Goal: Task Accomplishment & Management: Manage account settings

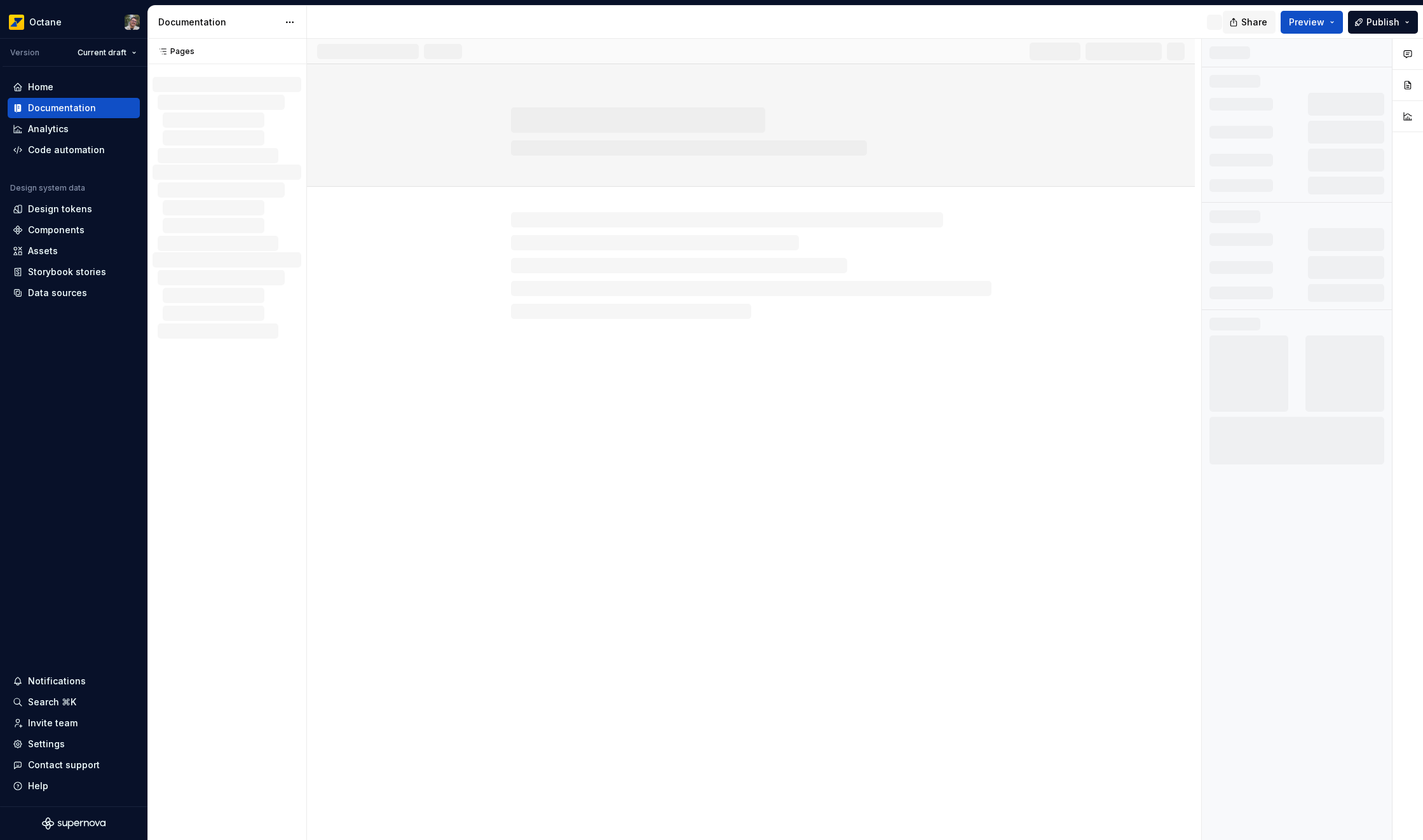
click at [1267, 17] on span "Share" at bounding box center [1254, 22] width 26 height 13
click at [1218, 72] on button "Copy link" at bounding box center [1235, 73] width 68 height 23
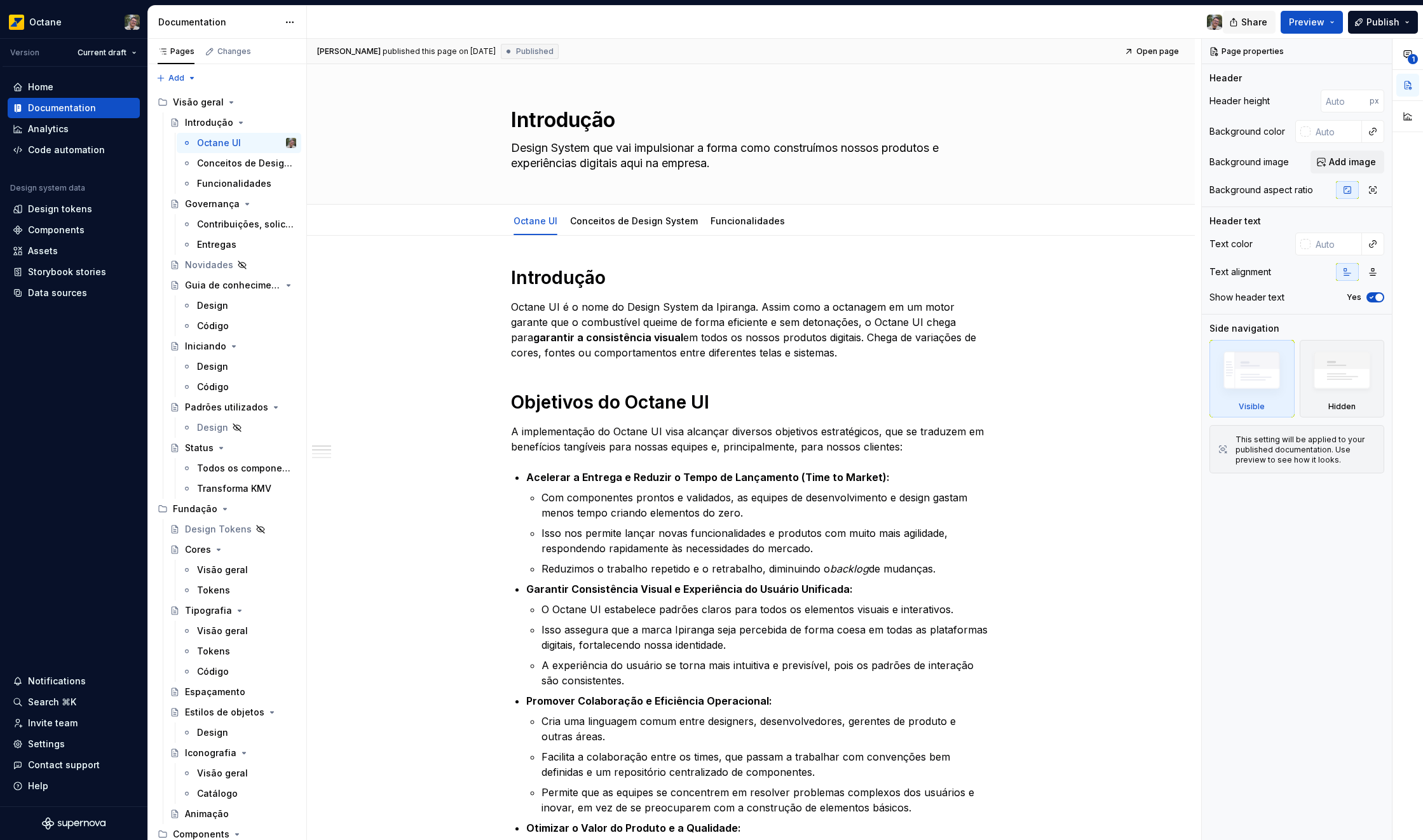
type textarea "*"
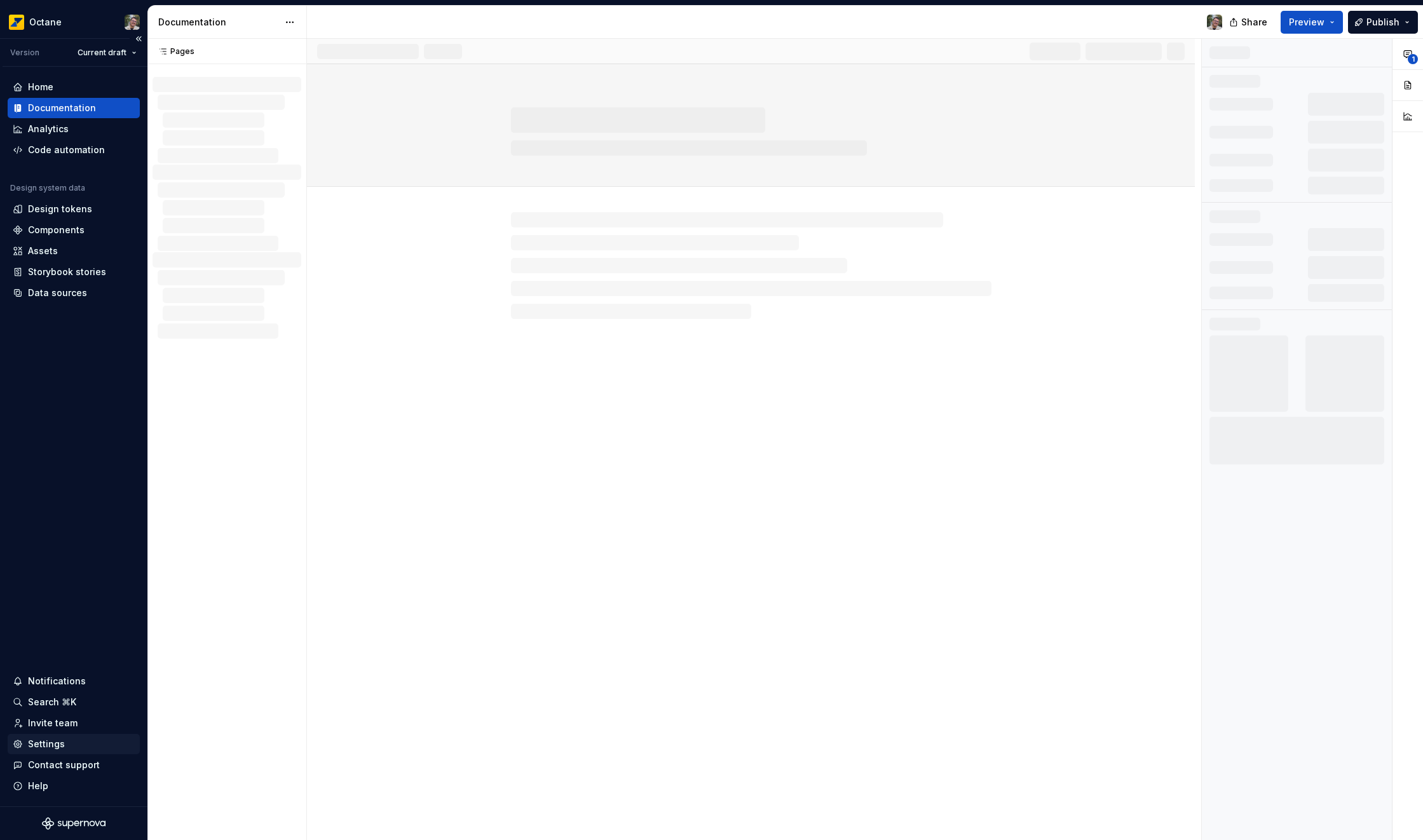
click at [45, 744] on div "Settings" at bounding box center [46, 744] width 37 height 13
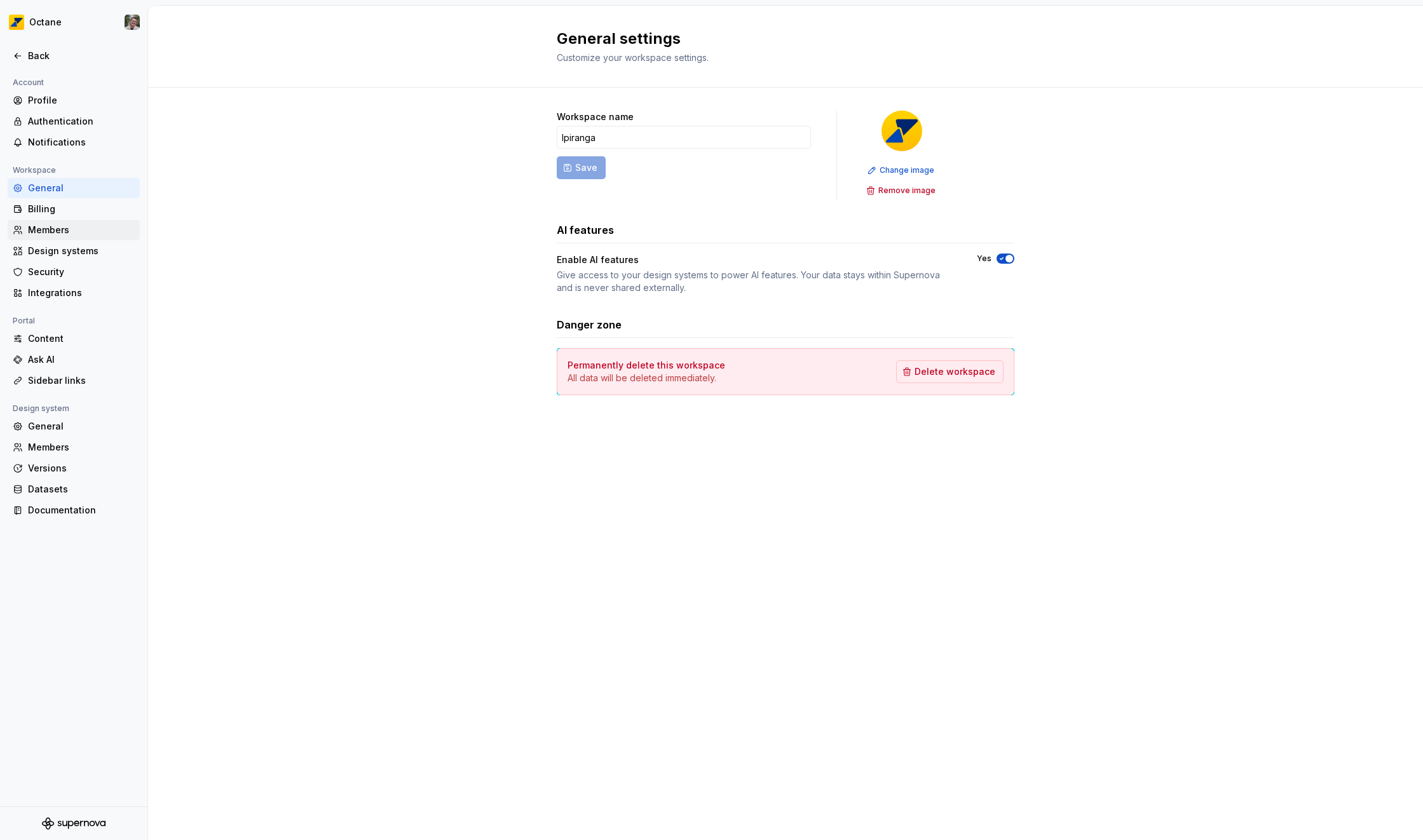
click at [53, 234] on div "Members" at bounding box center [81, 230] width 107 height 13
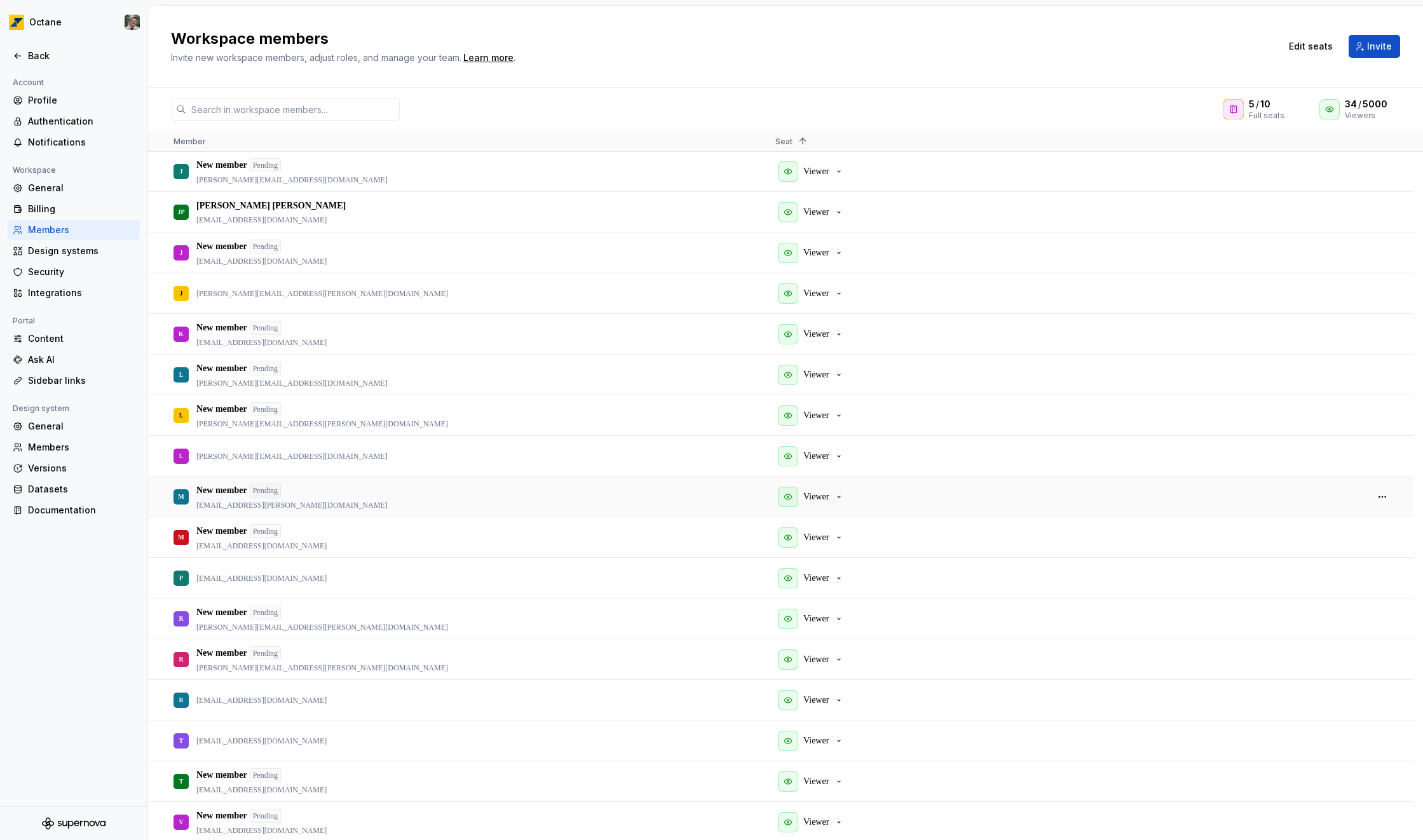
scroll to position [899, 0]
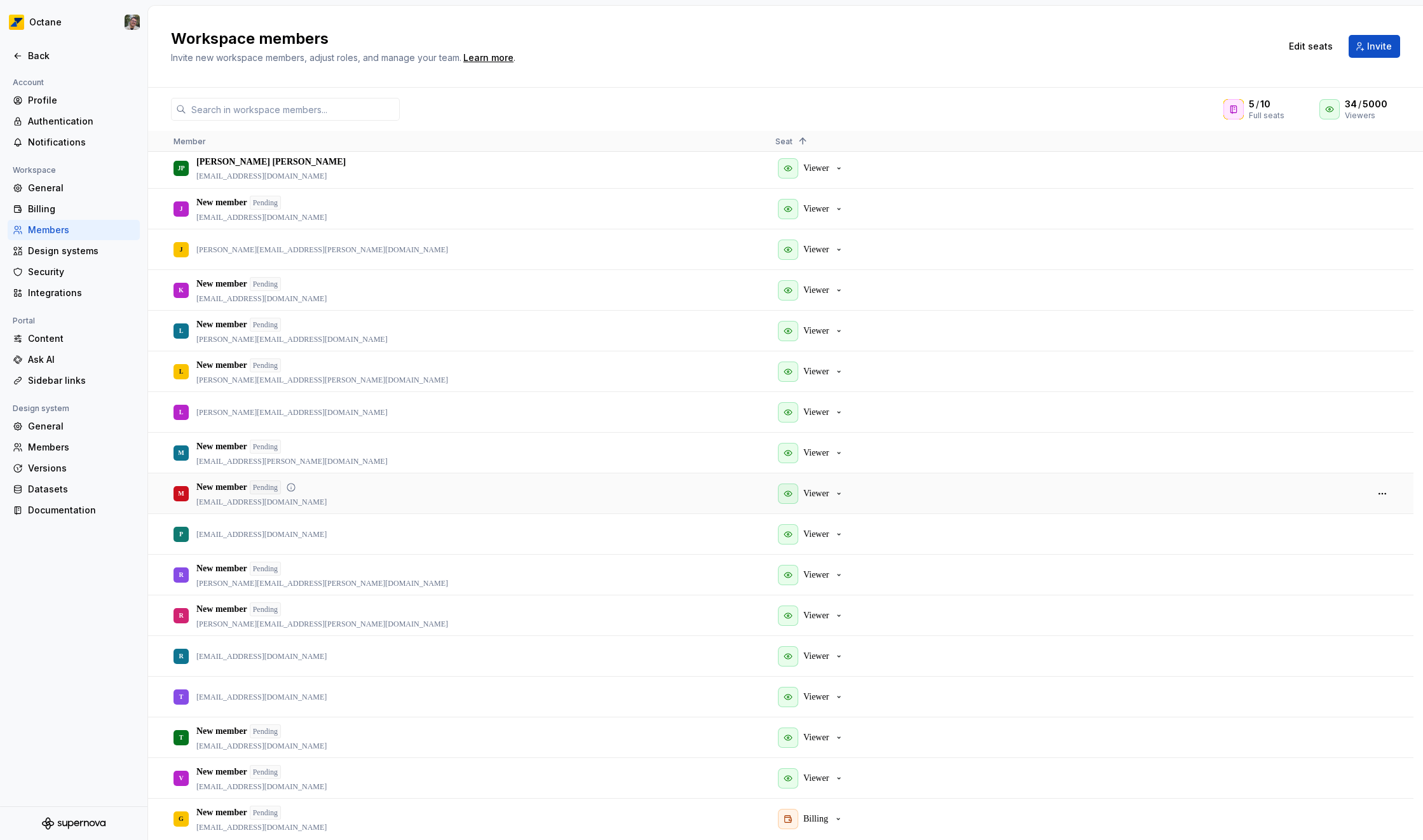
click at [745, 479] on div "M New member Pending [EMAIL_ADDRESS][DOMAIN_NAME]" at bounding box center [464, 493] width 582 height 39
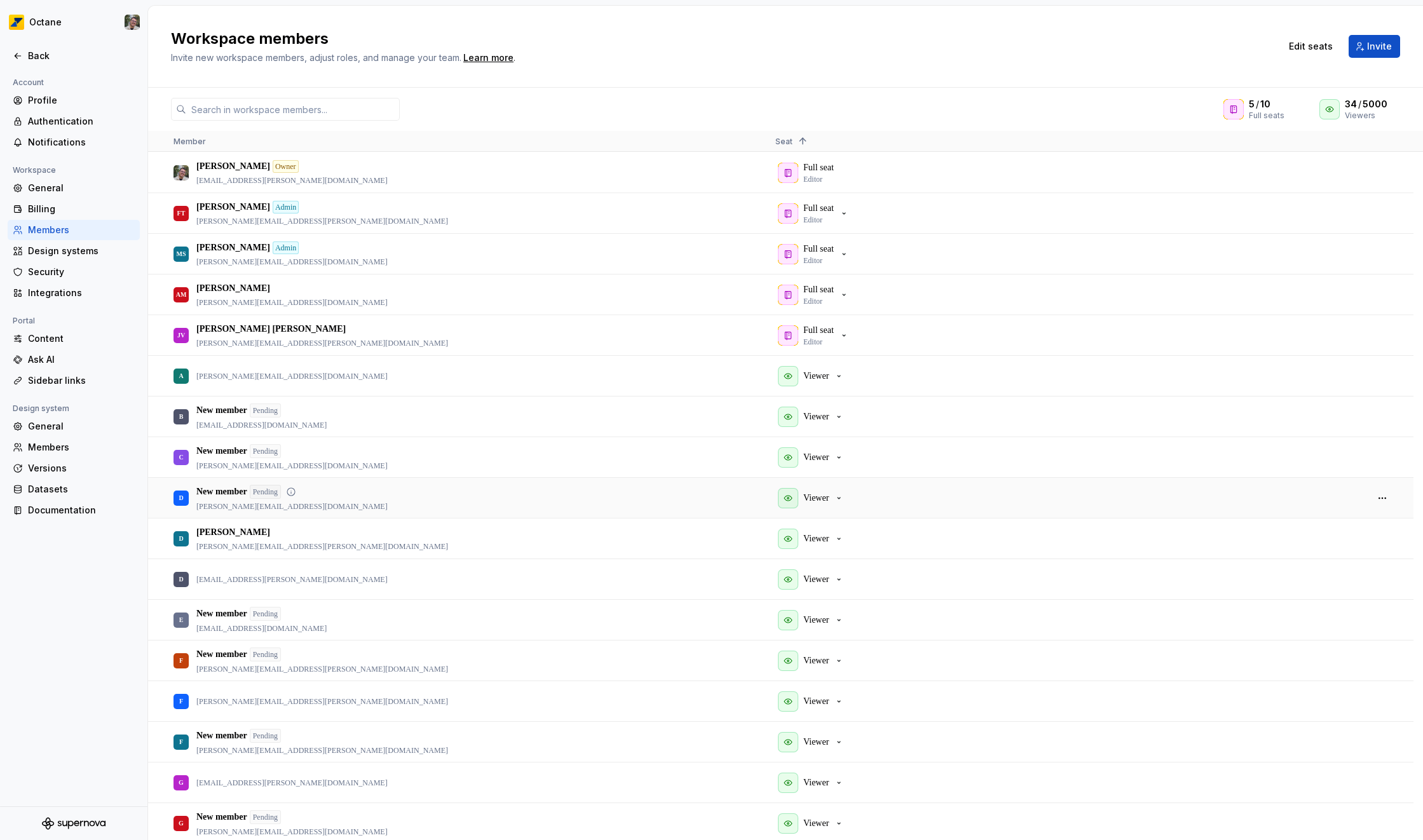
scroll to position [565, 0]
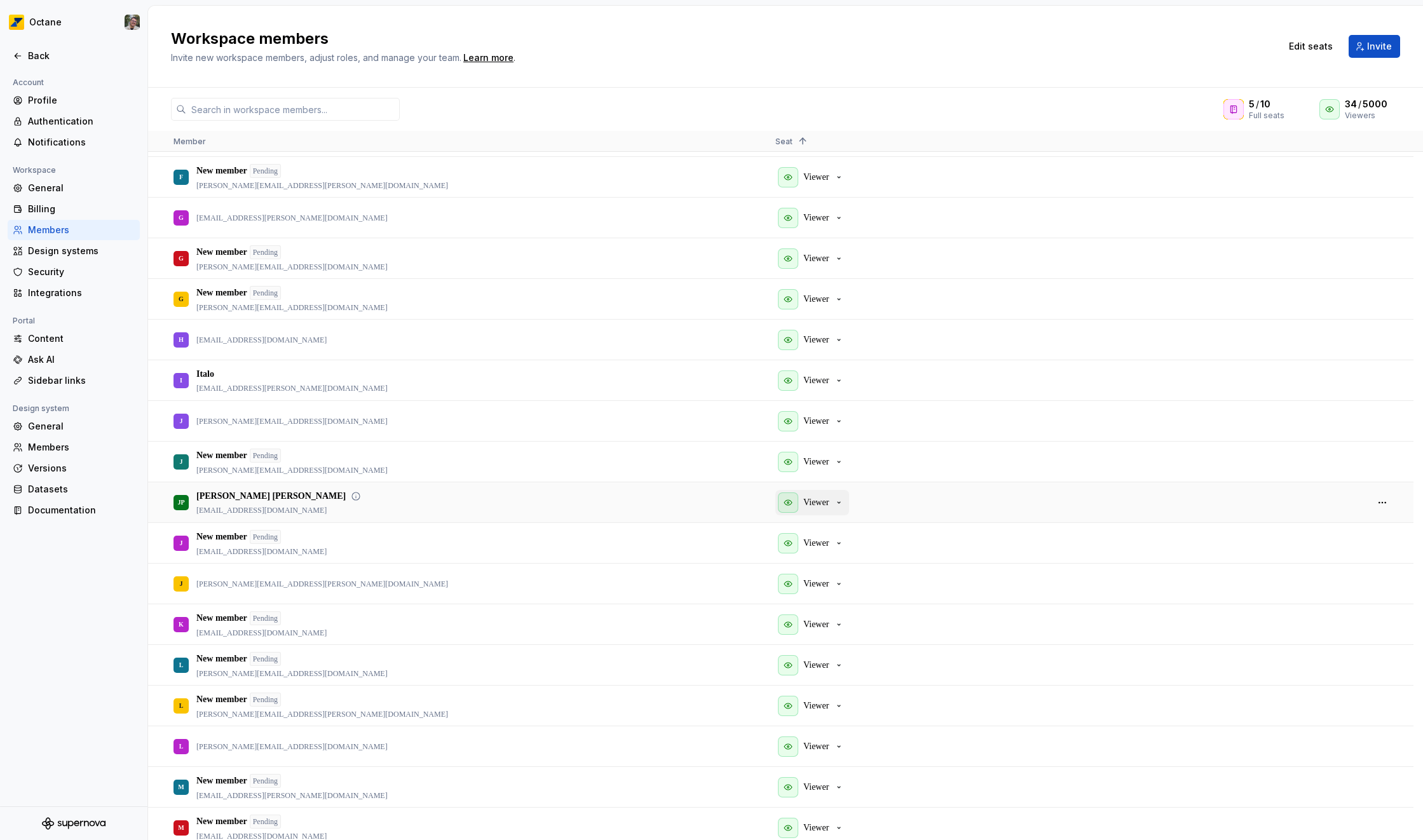
click at [816, 501] on p "Viewer" at bounding box center [816, 502] width 25 height 13
click at [1382, 502] on button "button" at bounding box center [1382, 502] width 17 height 17
click at [1336, 571] on span "Remove from workspace" at bounding box center [1344, 568] width 105 height 23
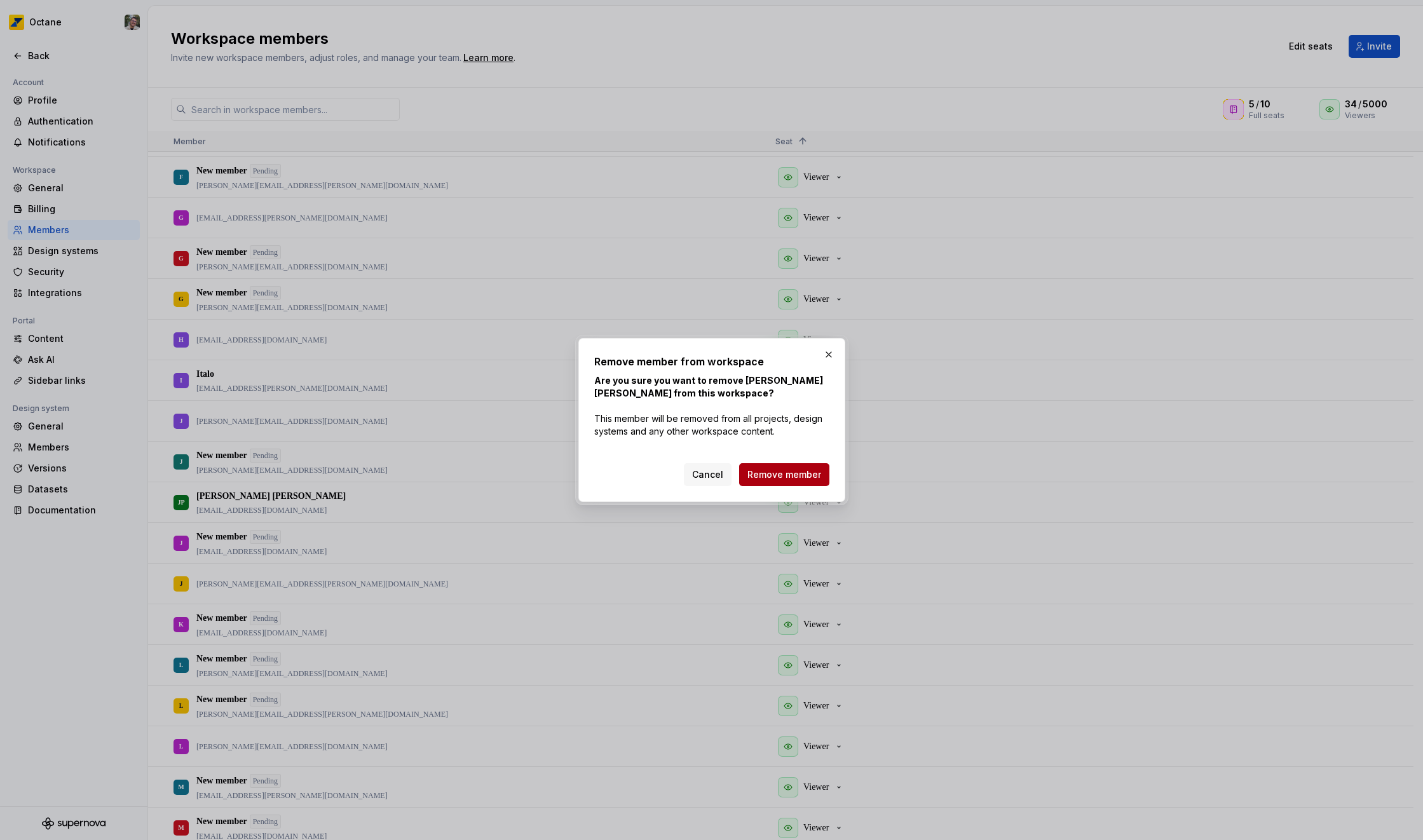
click at [781, 476] on span "Remove member" at bounding box center [784, 474] width 74 height 13
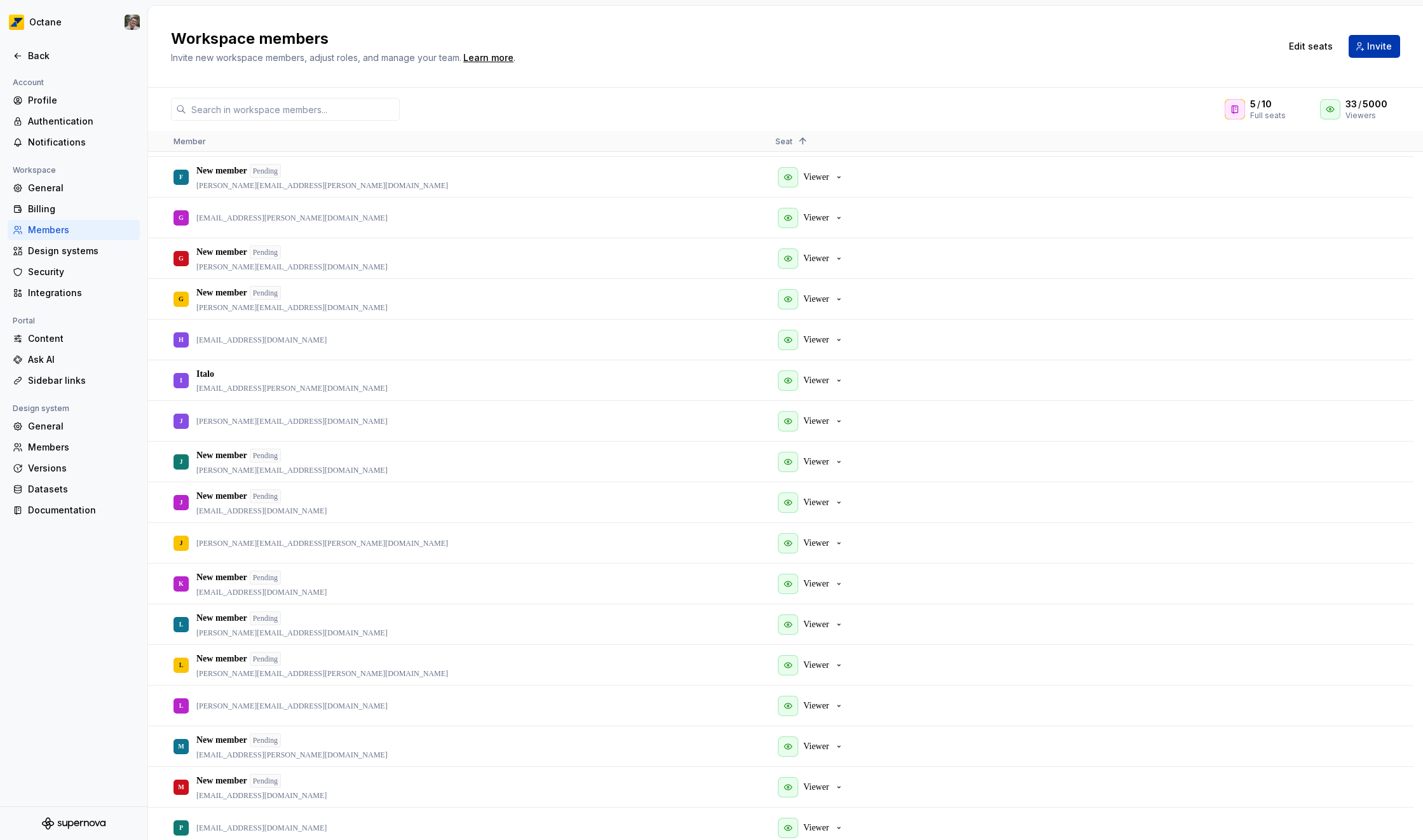
click at [1377, 38] on button "Invite" at bounding box center [1375, 46] width 52 height 23
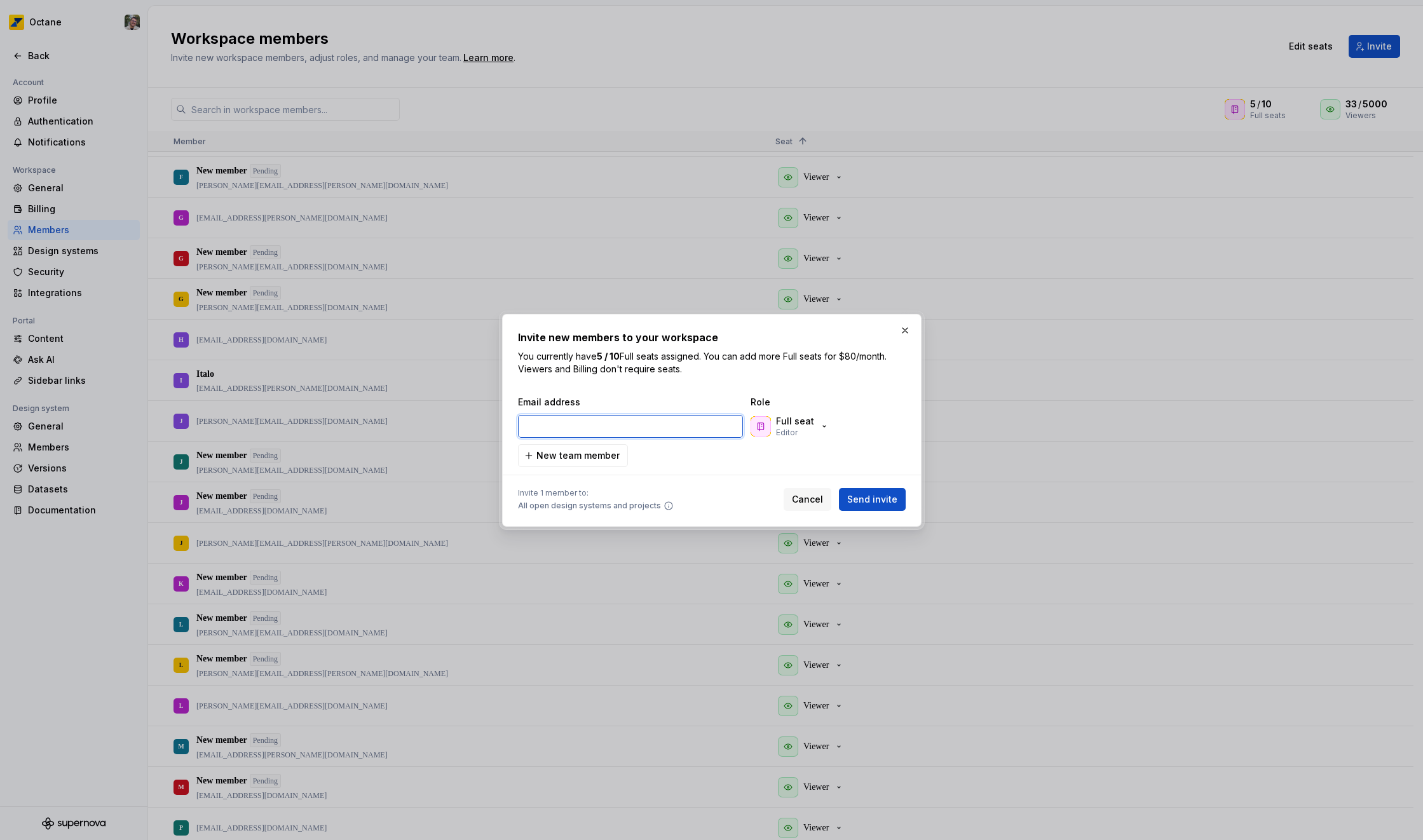
paste input "[EMAIL_ADDRESS][DOMAIN_NAME]"
type input "[EMAIL_ADDRESS][DOMAIN_NAME]"
click at [799, 422] on p "Full seat" at bounding box center [795, 421] width 38 height 13
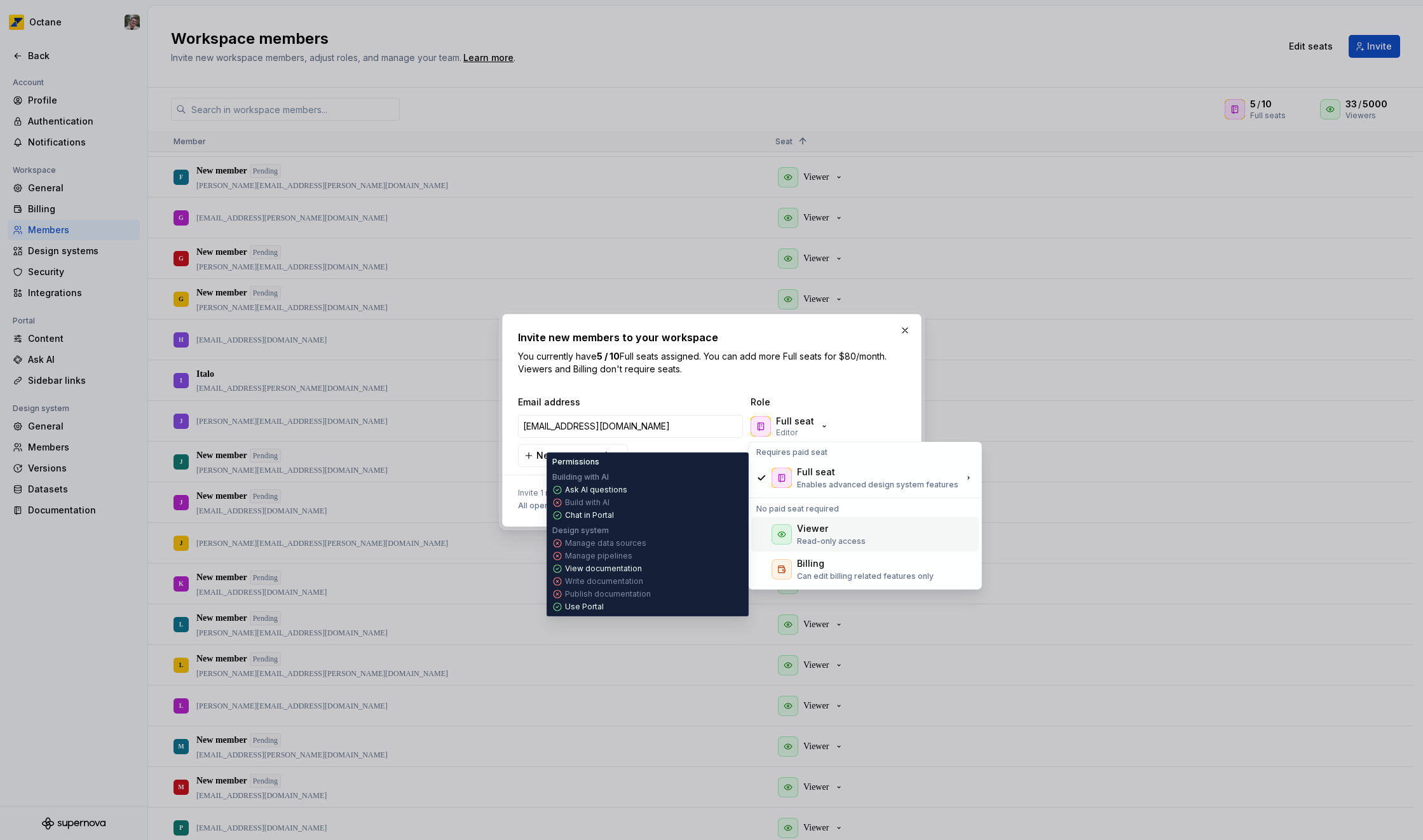
click at [830, 525] on div "Viewer" at bounding box center [832, 528] width 68 height 13
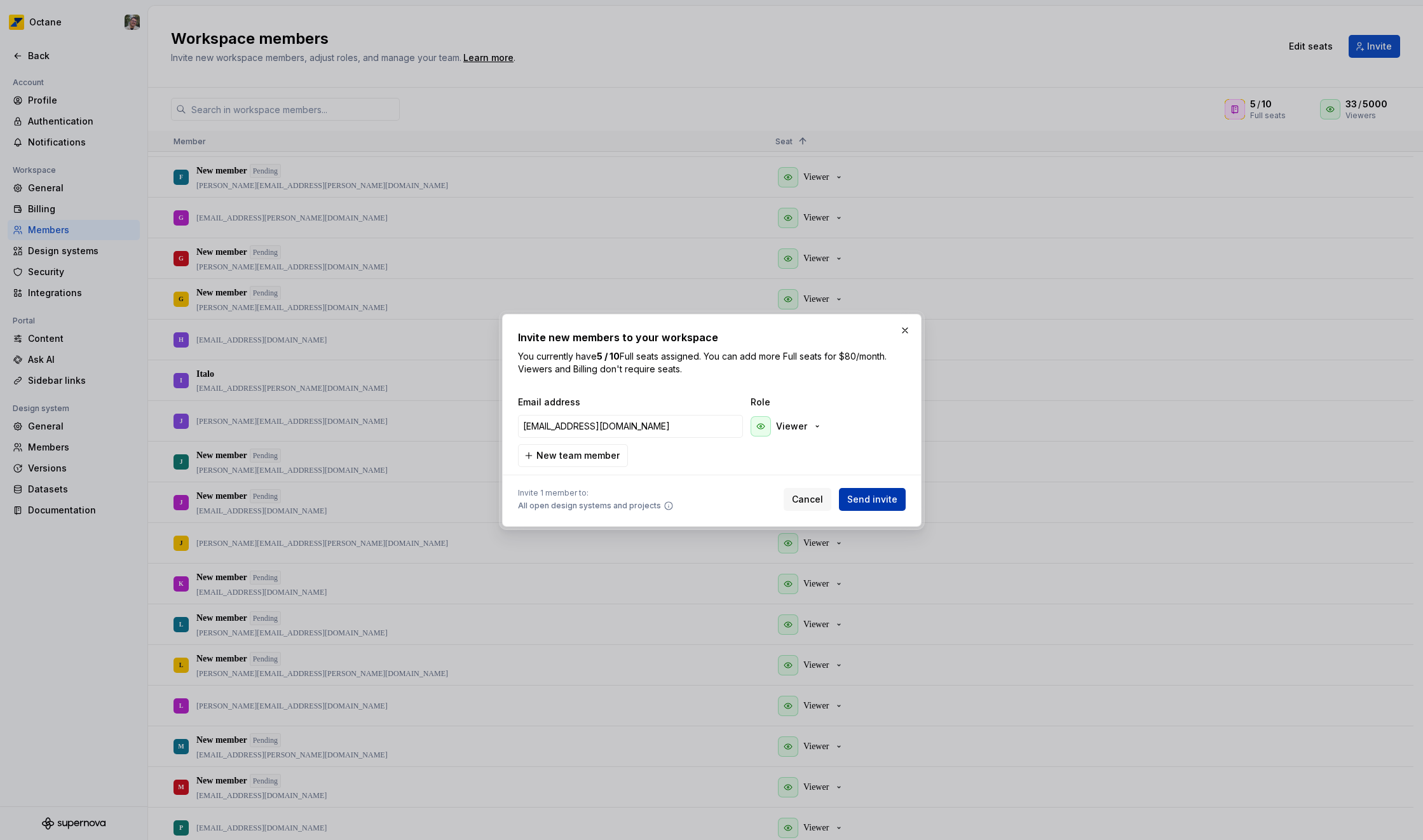
click at [868, 499] on span "Send invite" at bounding box center [872, 499] width 50 height 13
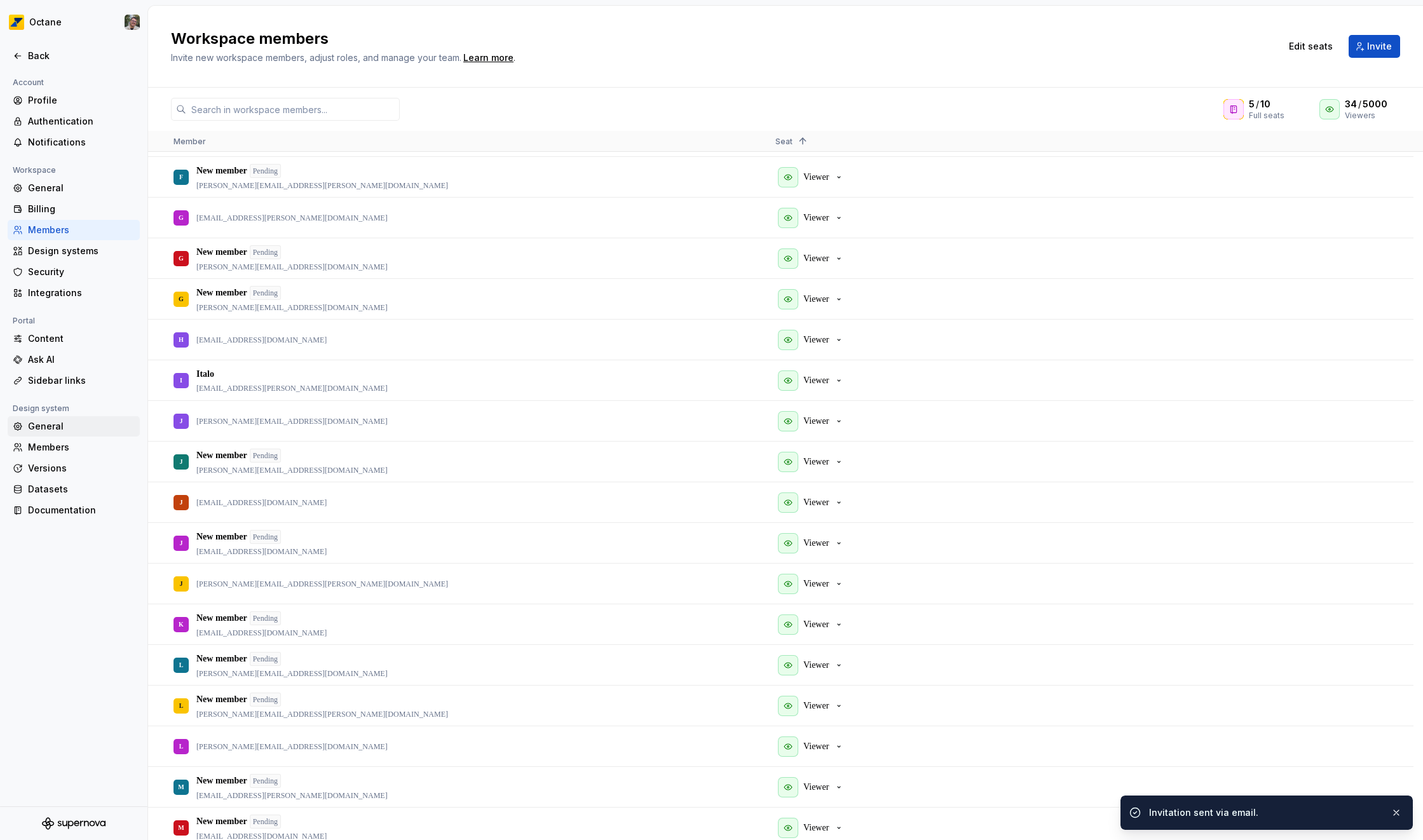
click at [72, 422] on div "General" at bounding box center [81, 426] width 107 height 13
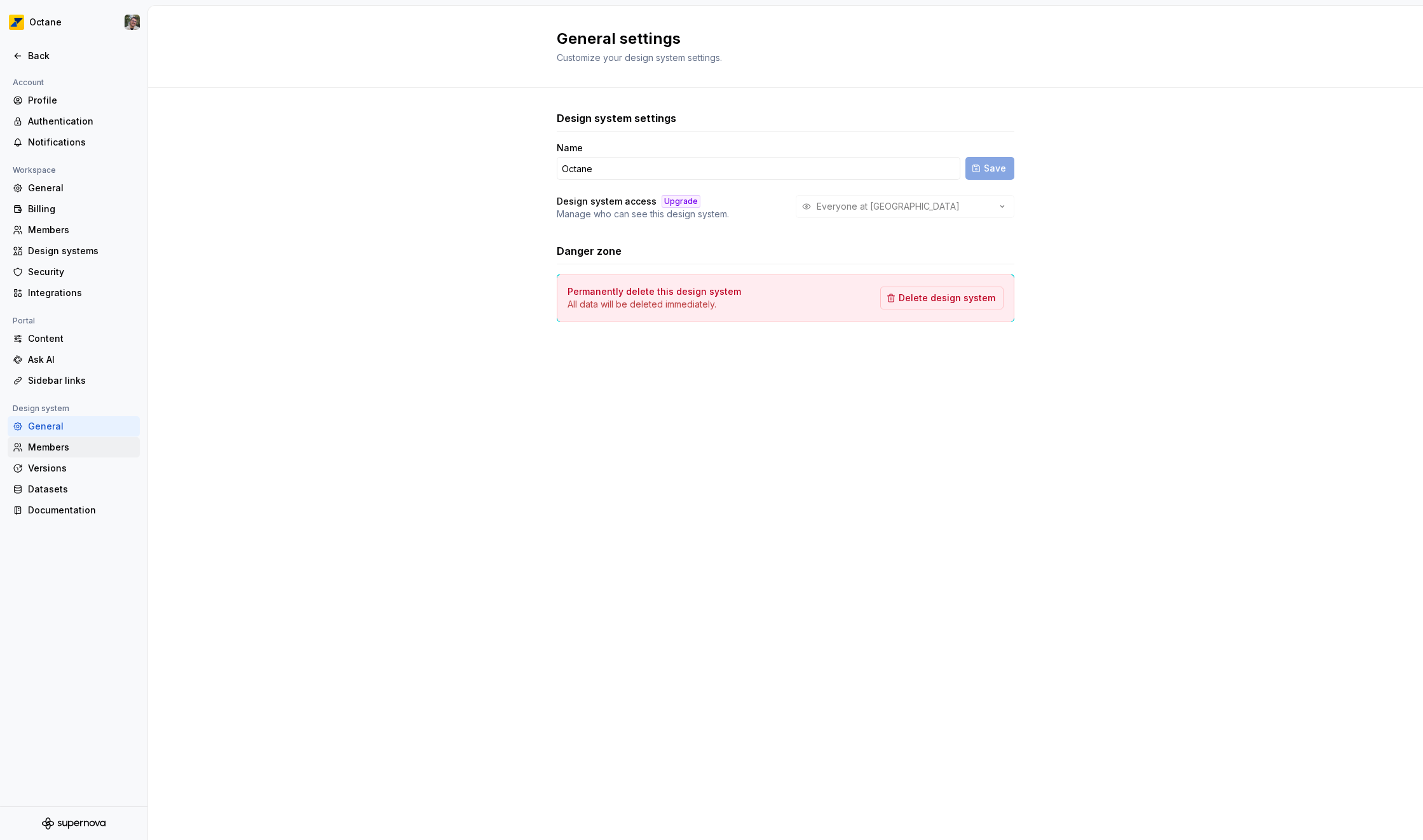
click at [72, 452] on div "Members" at bounding box center [81, 447] width 107 height 13
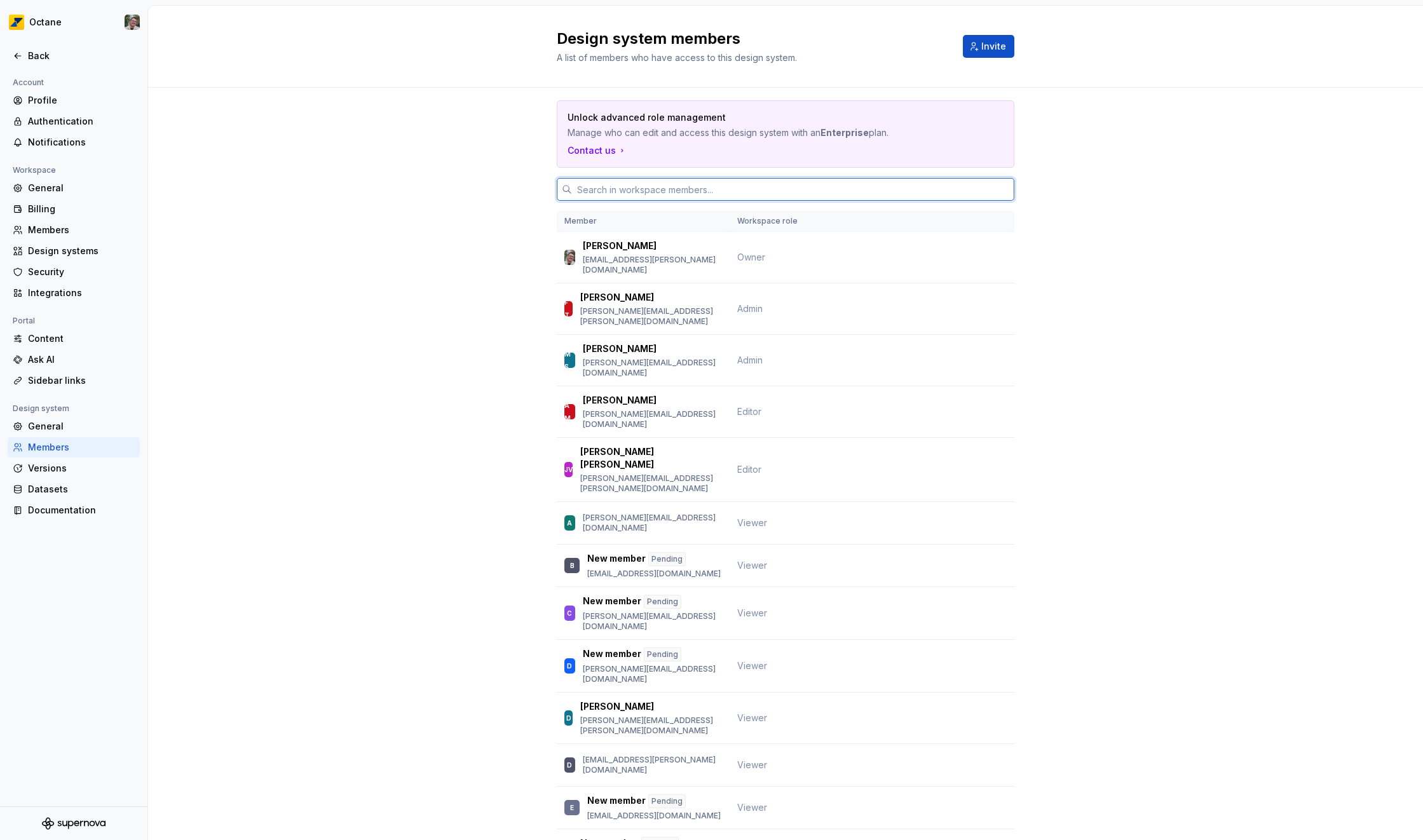
click at [622, 191] on input "text" at bounding box center [793, 189] width 442 height 23
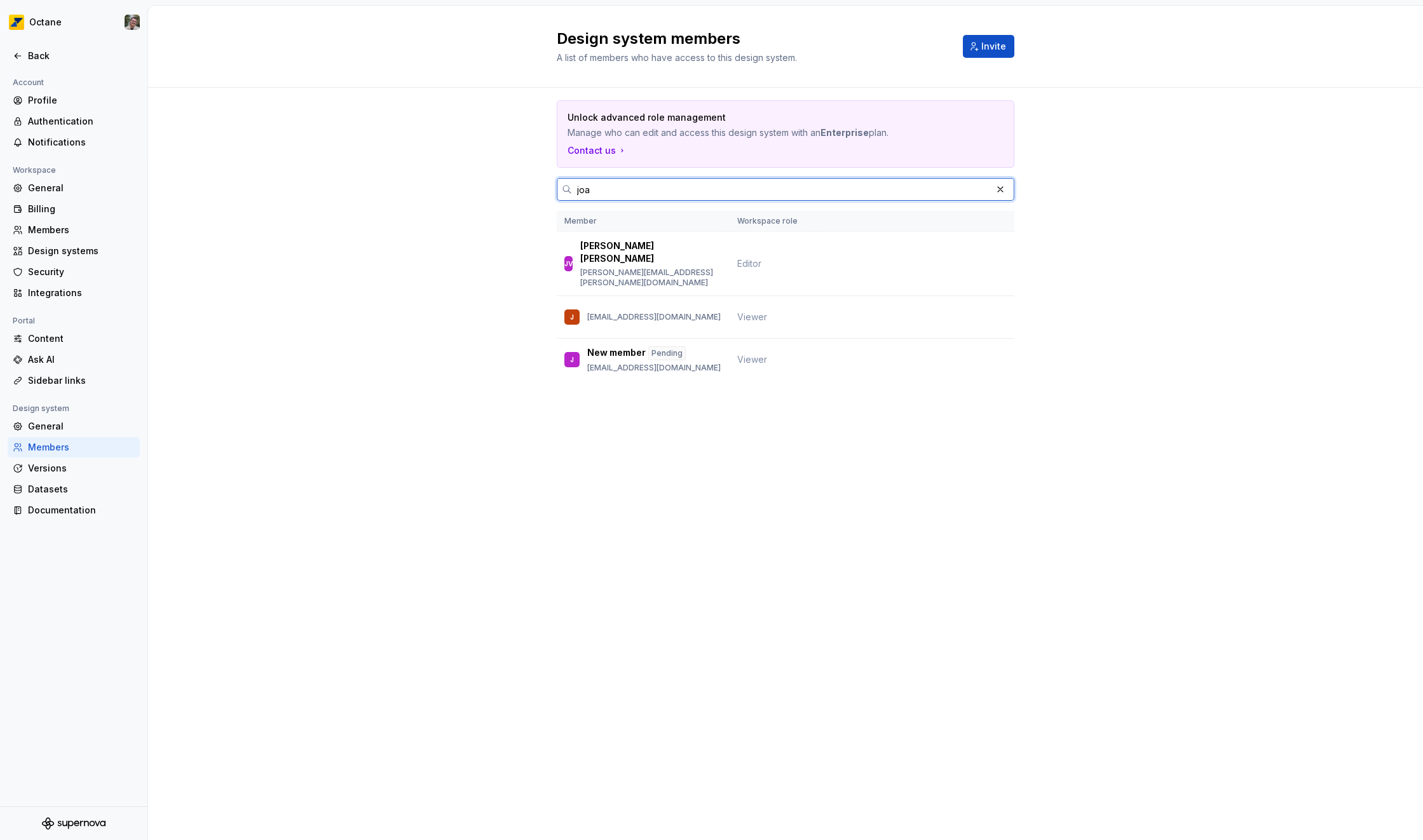
type input "joao"
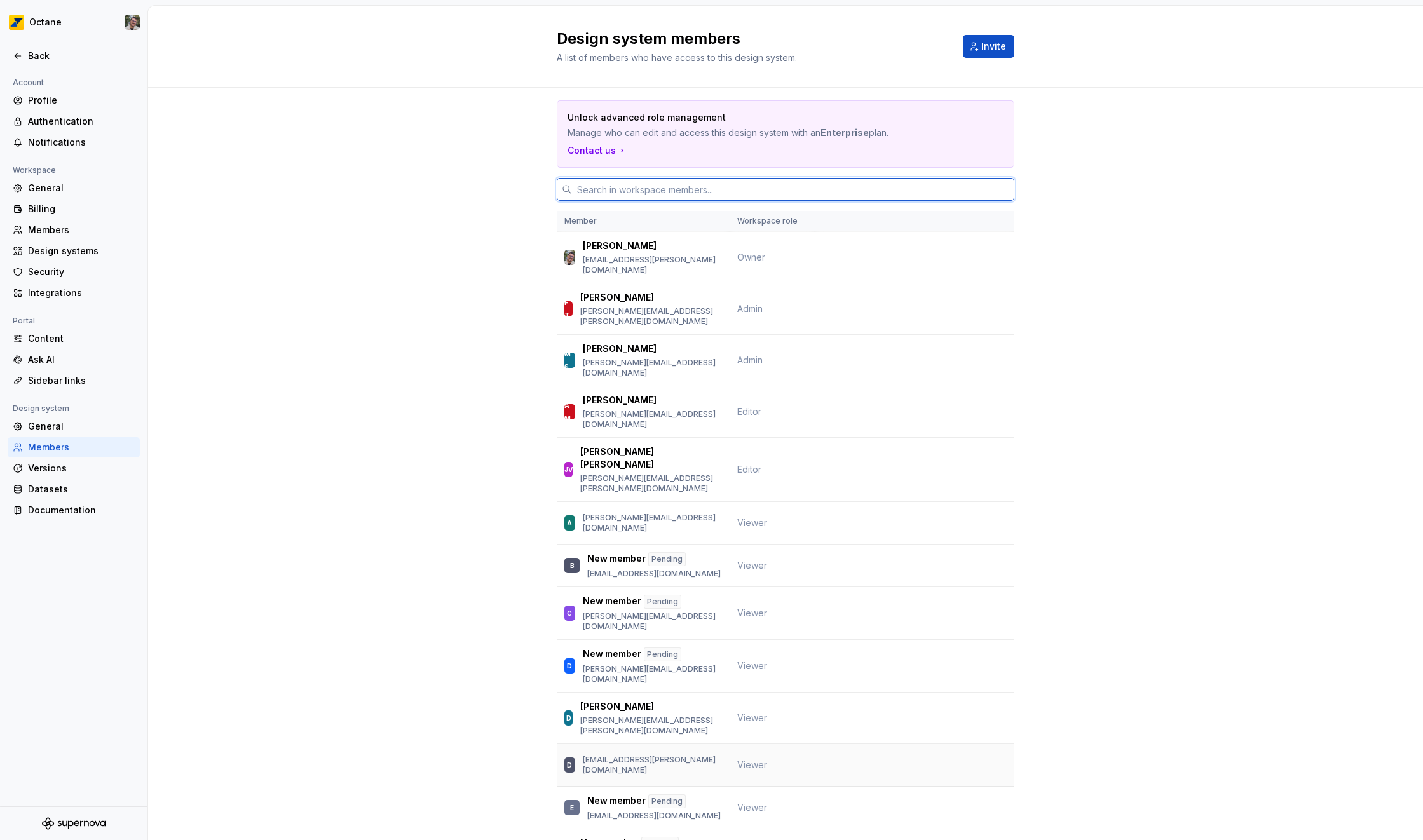
scroll to position [1177, 0]
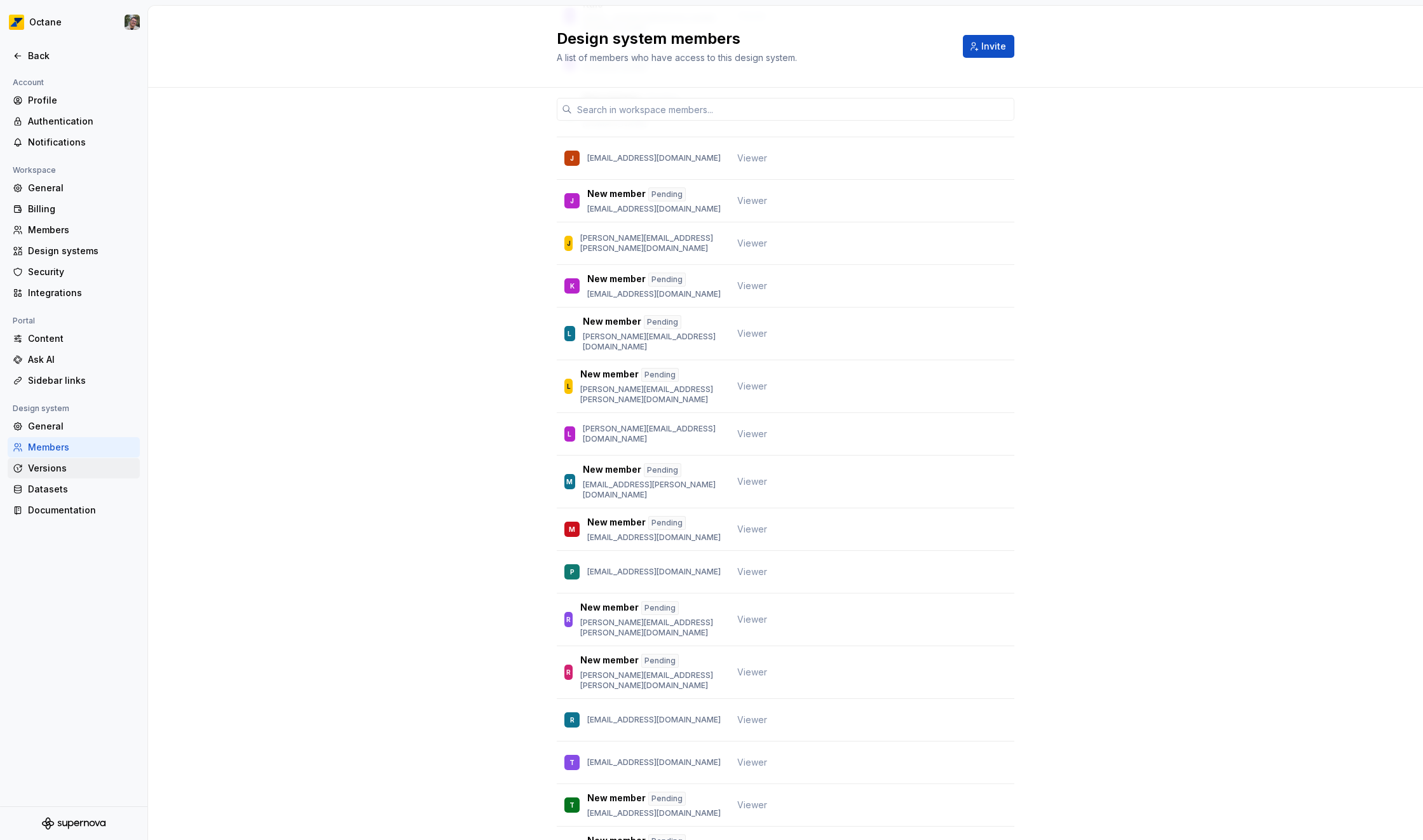
click at [54, 470] on div "Versions" at bounding box center [81, 468] width 107 height 13
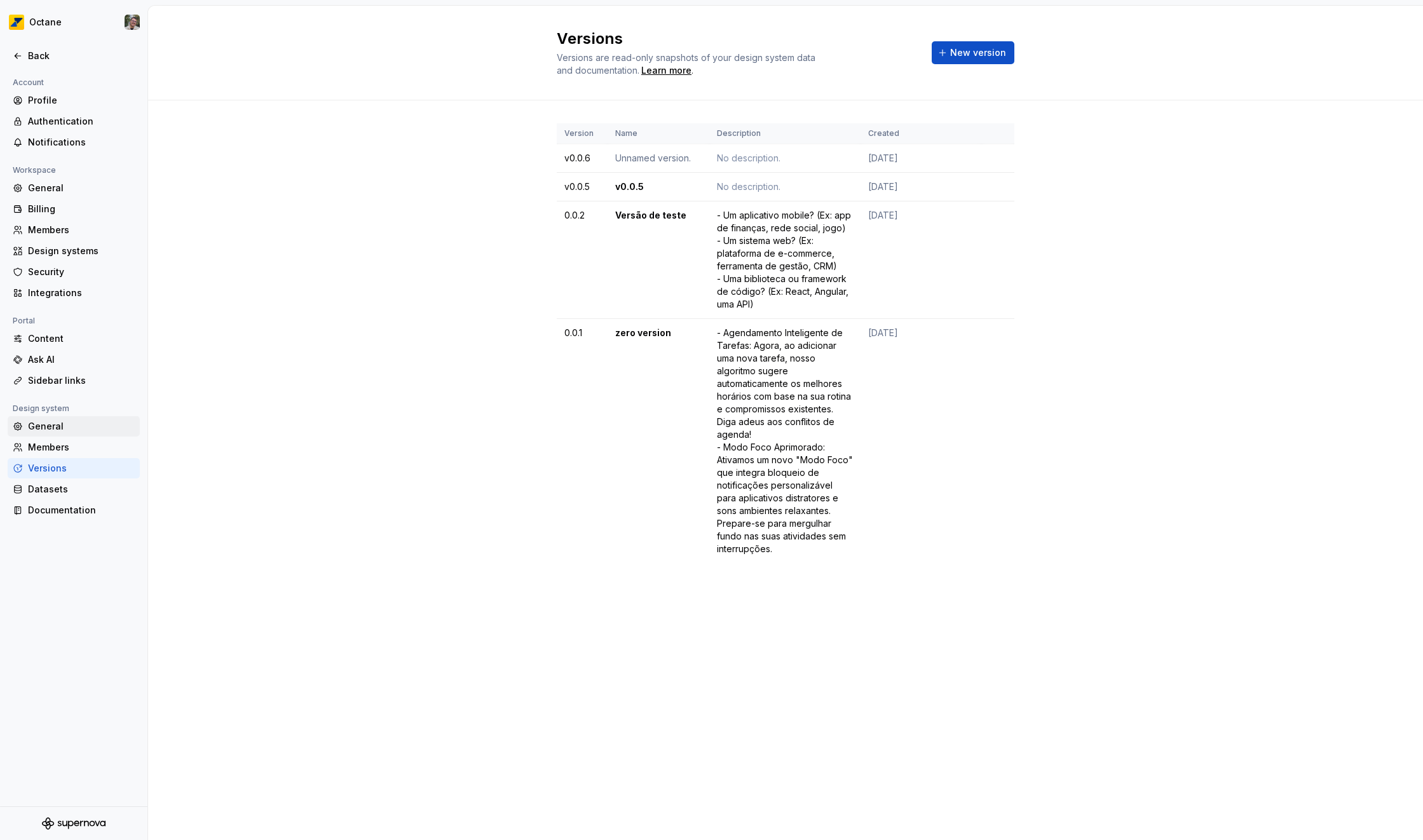
click at [75, 432] on div "General" at bounding box center [74, 427] width 132 height 21
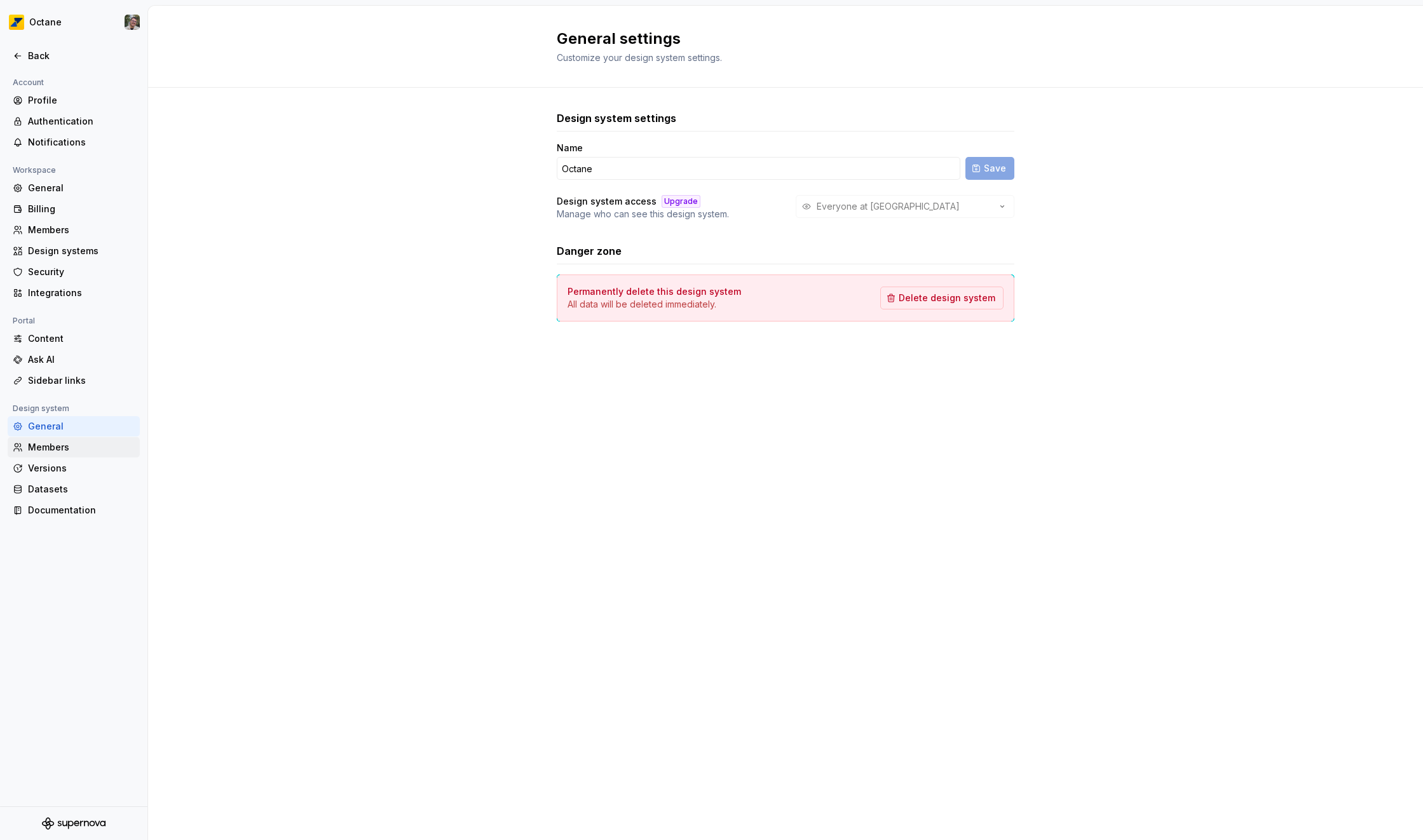
click at [87, 439] on div "Members" at bounding box center [74, 447] width 132 height 21
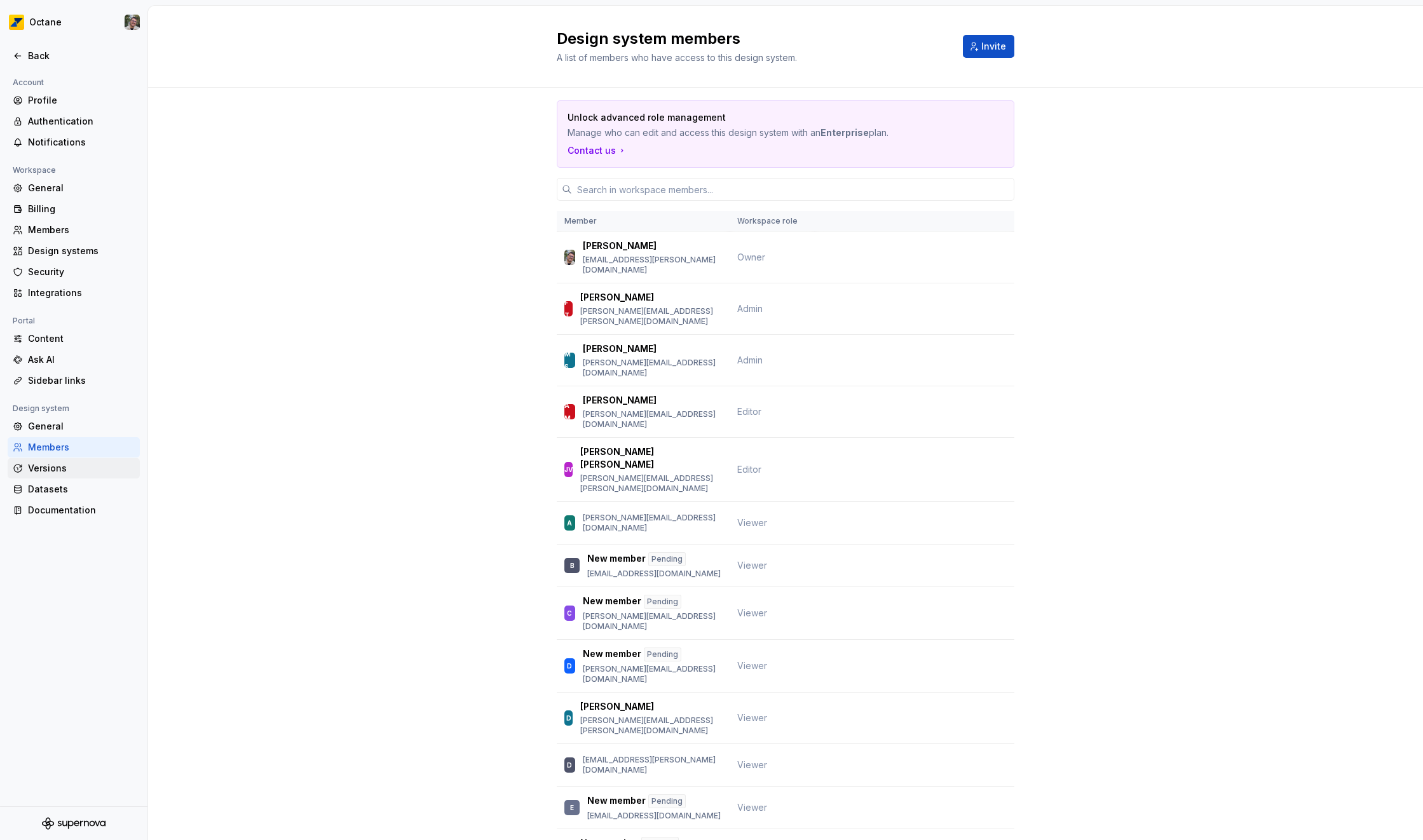
click at [69, 462] on div "Versions" at bounding box center [81, 468] width 107 height 13
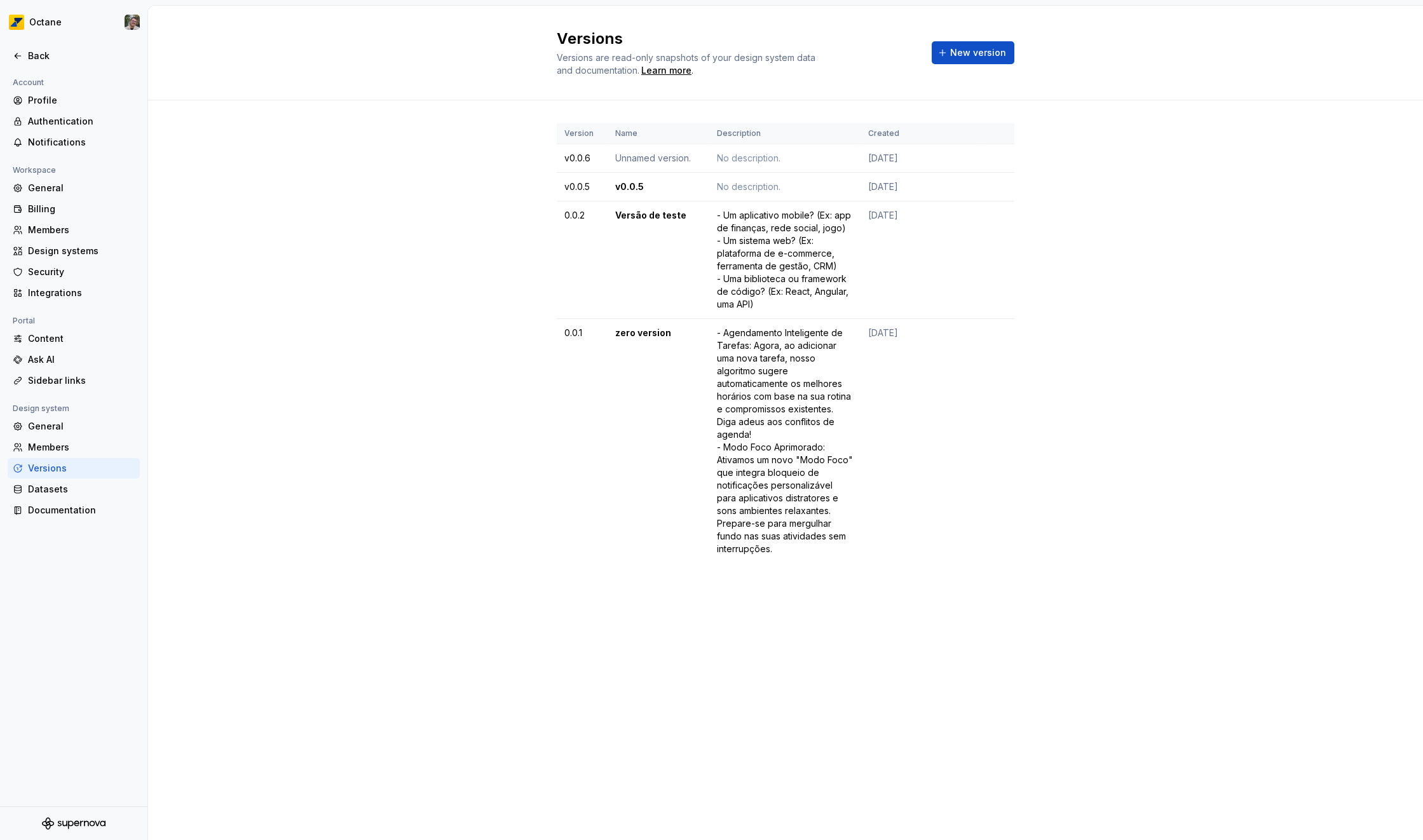
click at [69, 477] on div "Versions" at bounding box center [74, 468] width 132 height 21
click at [66, 483] on div "Datasets" at bounding box center [81, 490] width 107 height 13
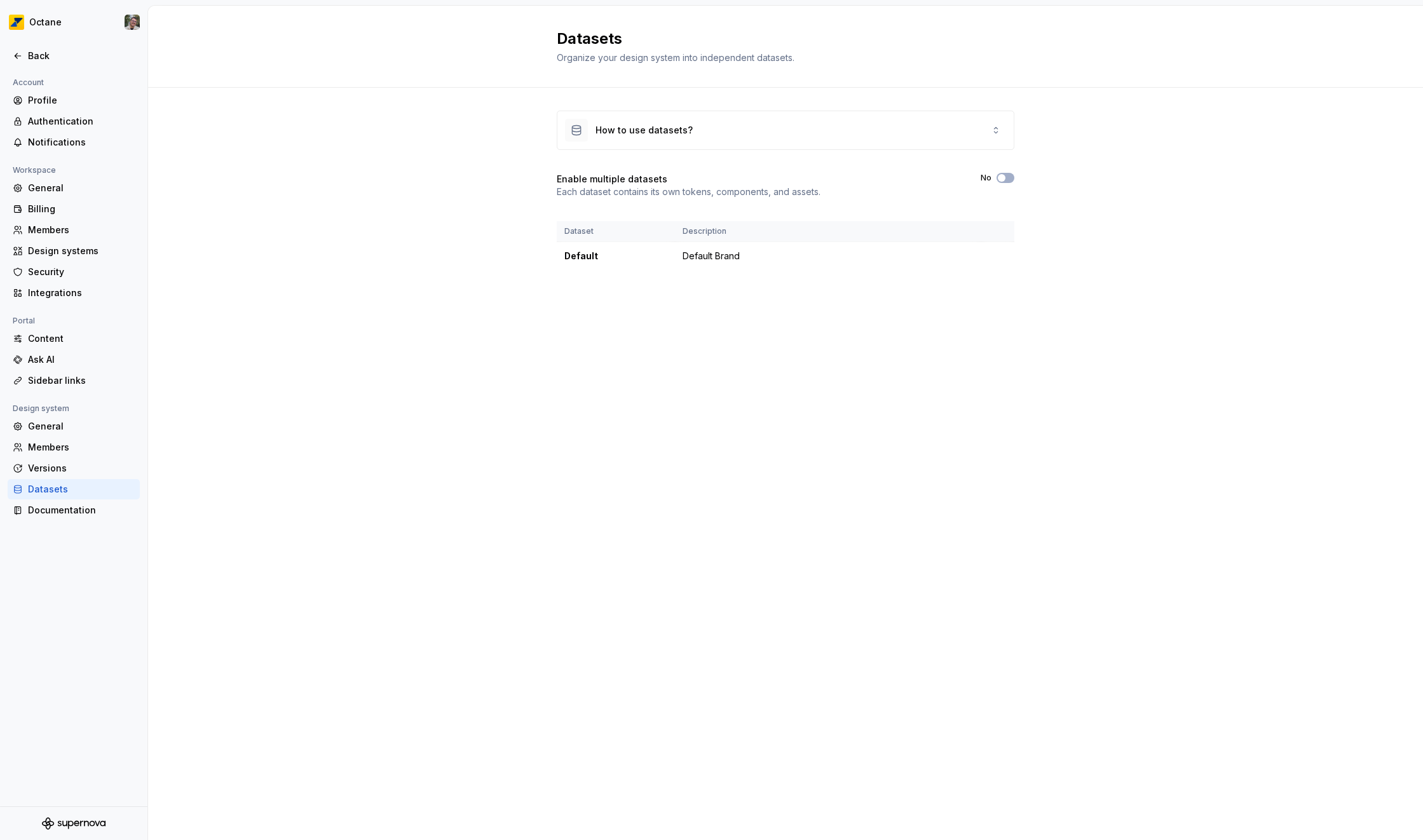
click at [70, 522] on div "Account Profile Authentication Notifications Workspace General Billing Members …" at bounding box center [73, 301] width 147 height 453
click at [91, 512] on div "Documentation" at bounding box center [81, 510] width 107 height 13
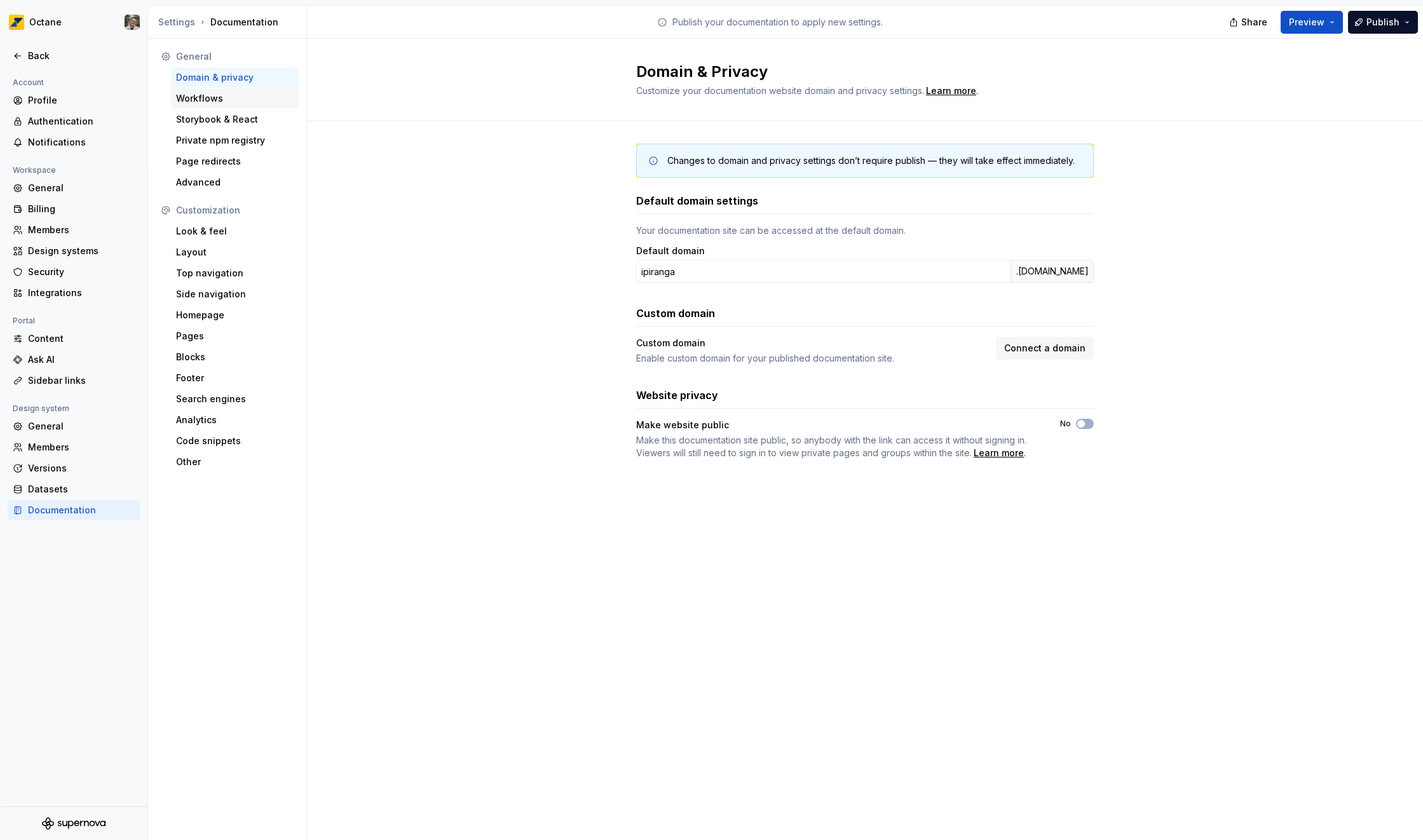
click at [214, 97] on div "Workflows" at bounding box center [235, 99] width 118 height 13
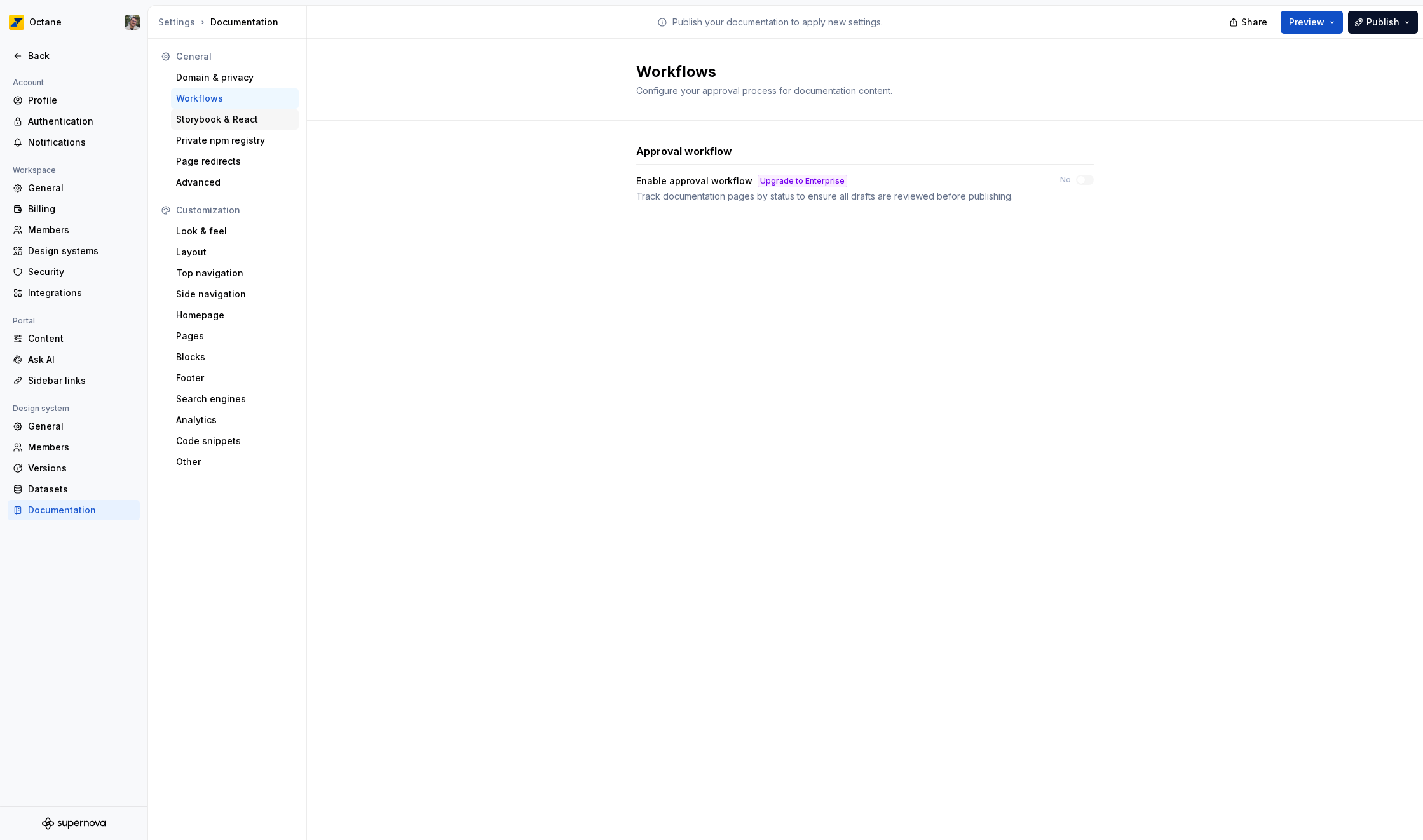
click at [214, 110] on div "Storybook & React" at bounding box center [235, 120] width 128 height 21
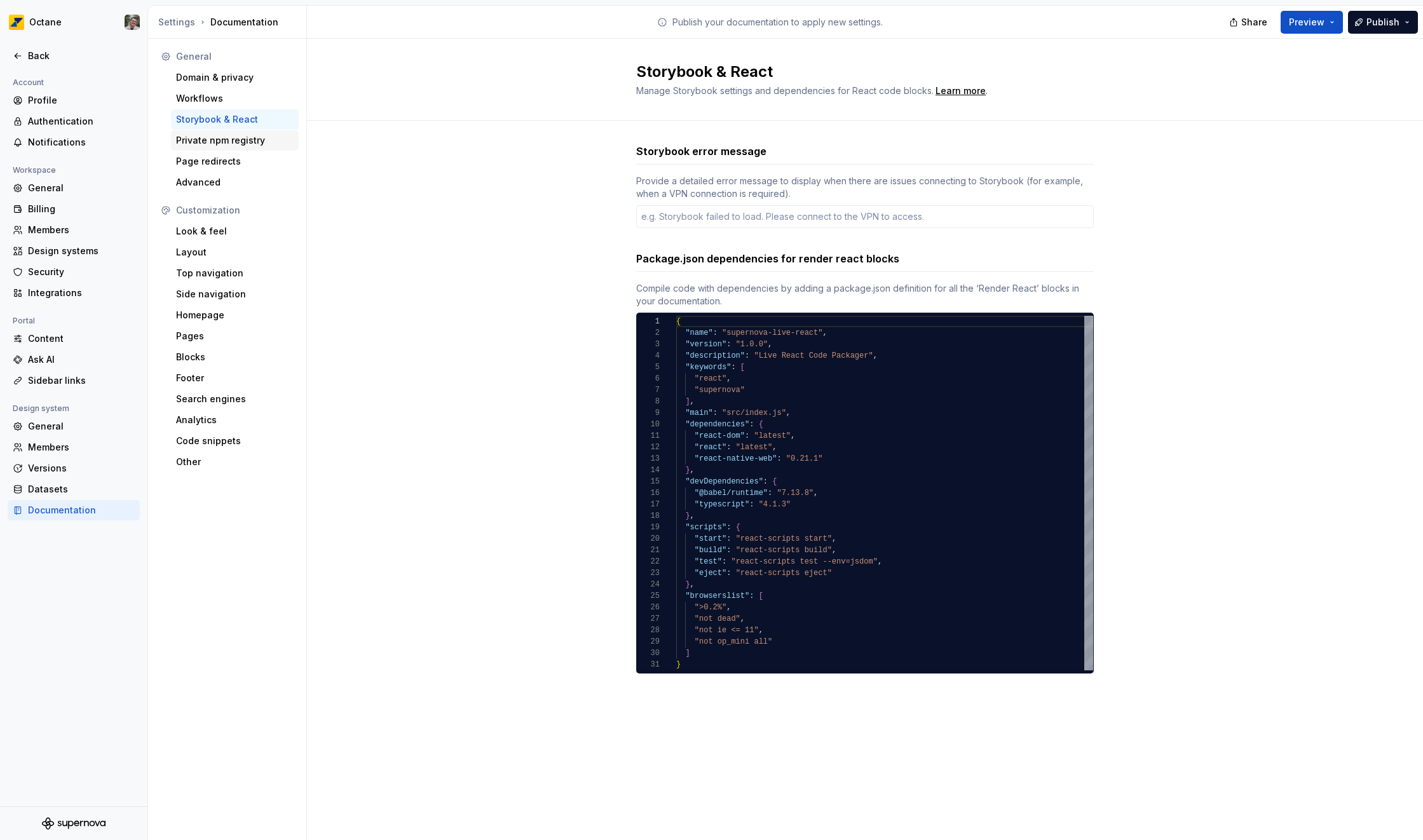
click at [210, 137] on div "Private npm registry" at bounding box center [235, 141] width 118 height 13
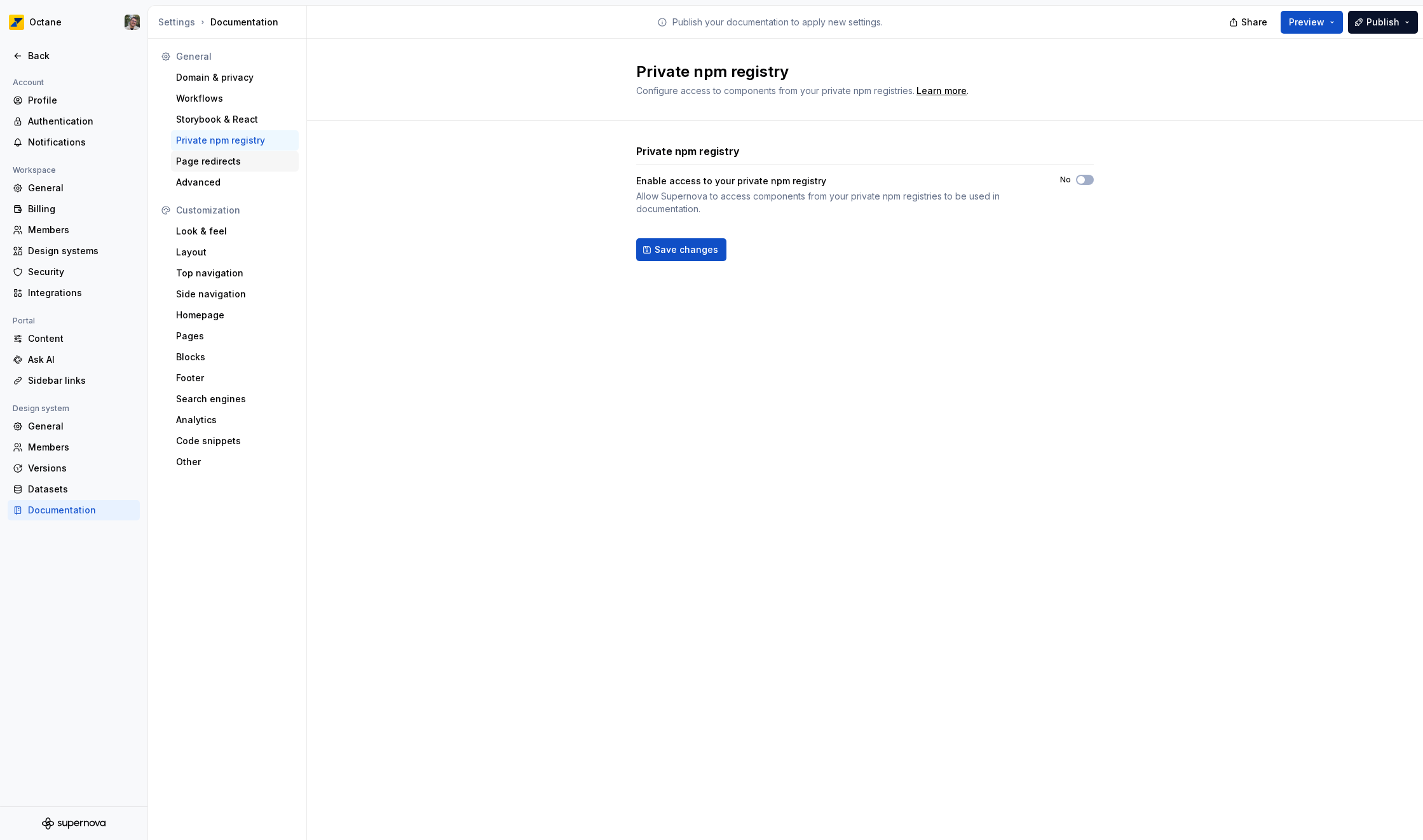
click at [203, 155] on div "Page redirects" at bounding box center [235, 161] width 118 height 13
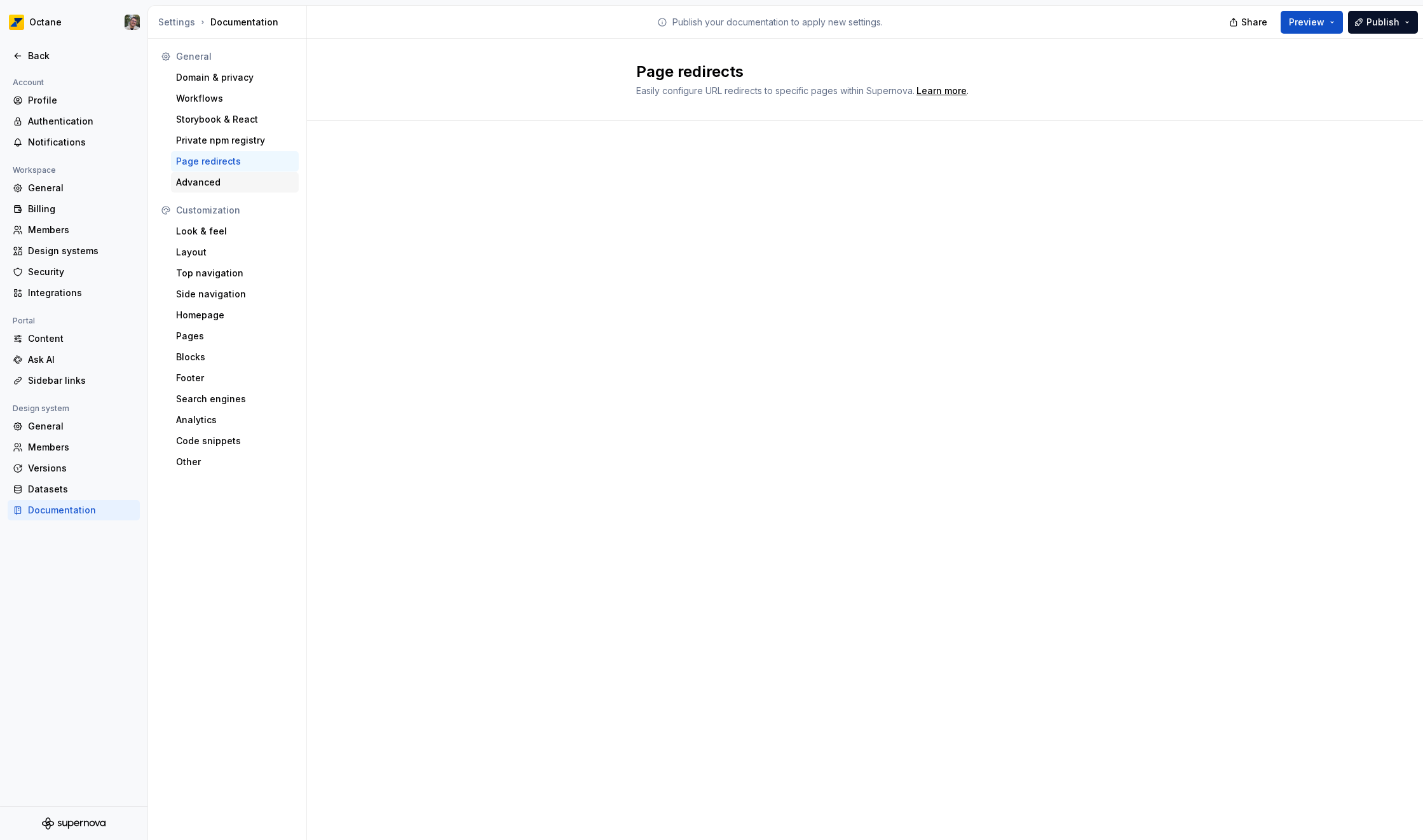
click at [198, 179] on div "Advanced" at bounding box center [235, 182] width 118 height 13
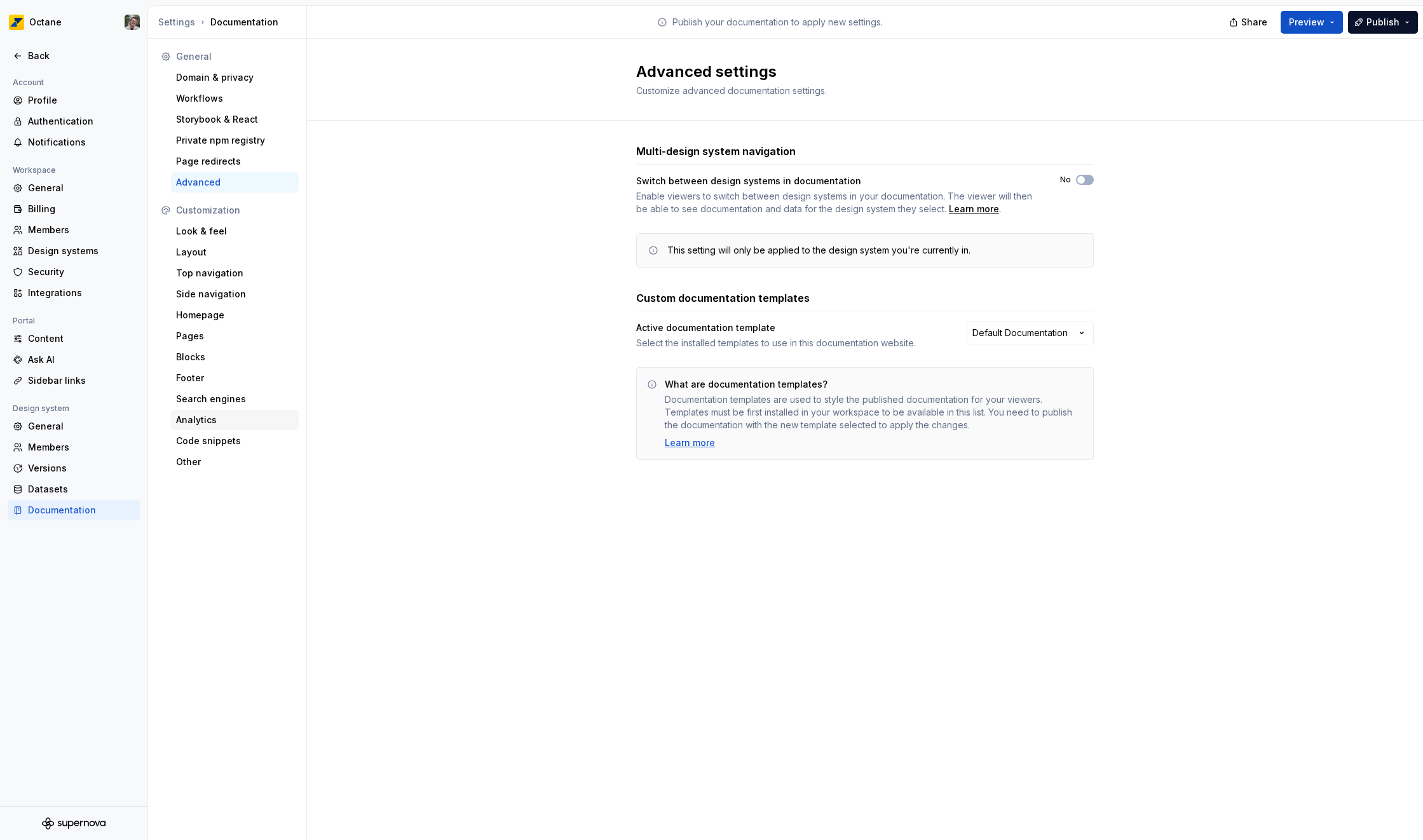
click at [208, 426] on div "Analytics" at bounding box center [235, 420] width 118 height 13
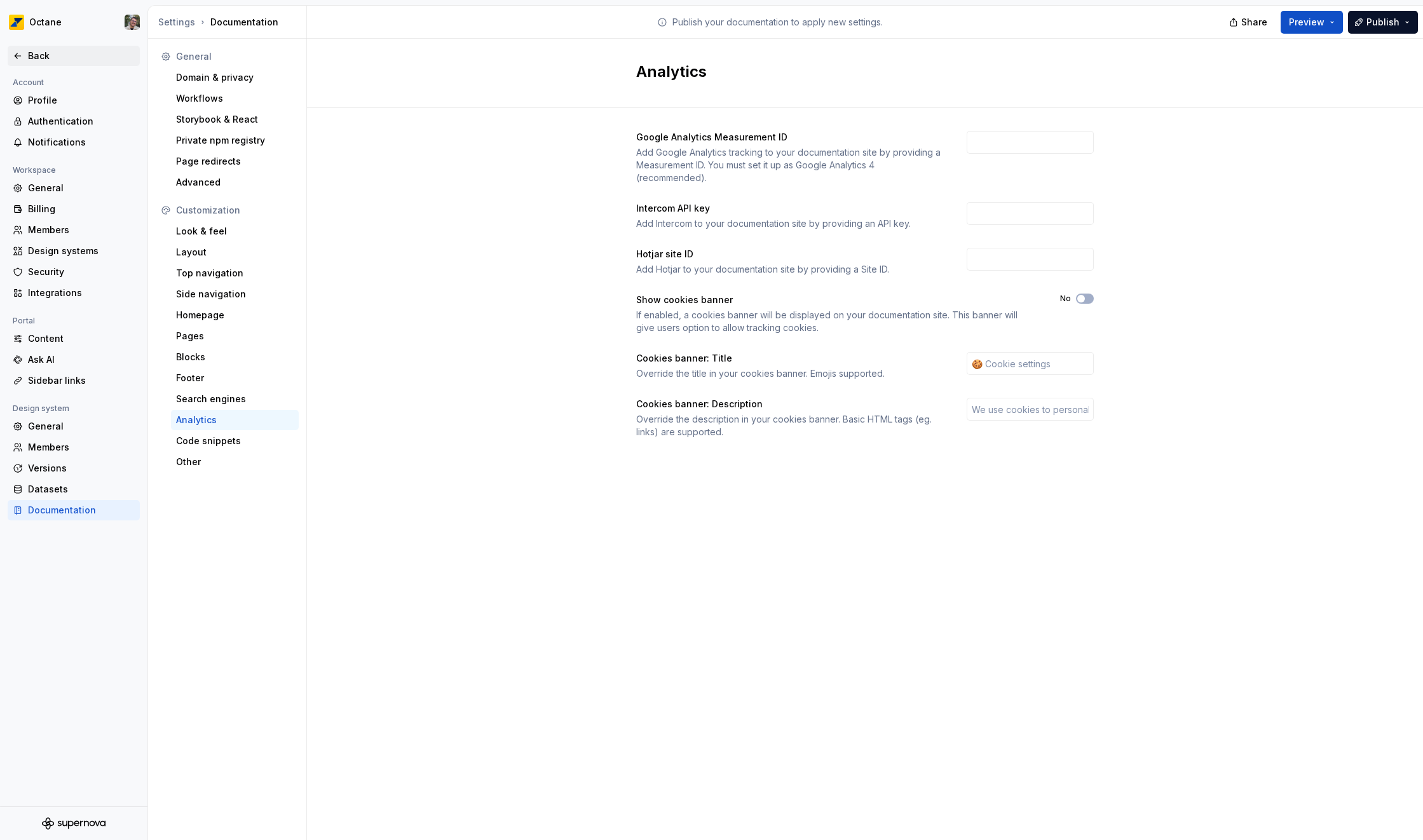
click at [43, 59] on div "Back" at bounding box center [81, 56] width 107 height 13
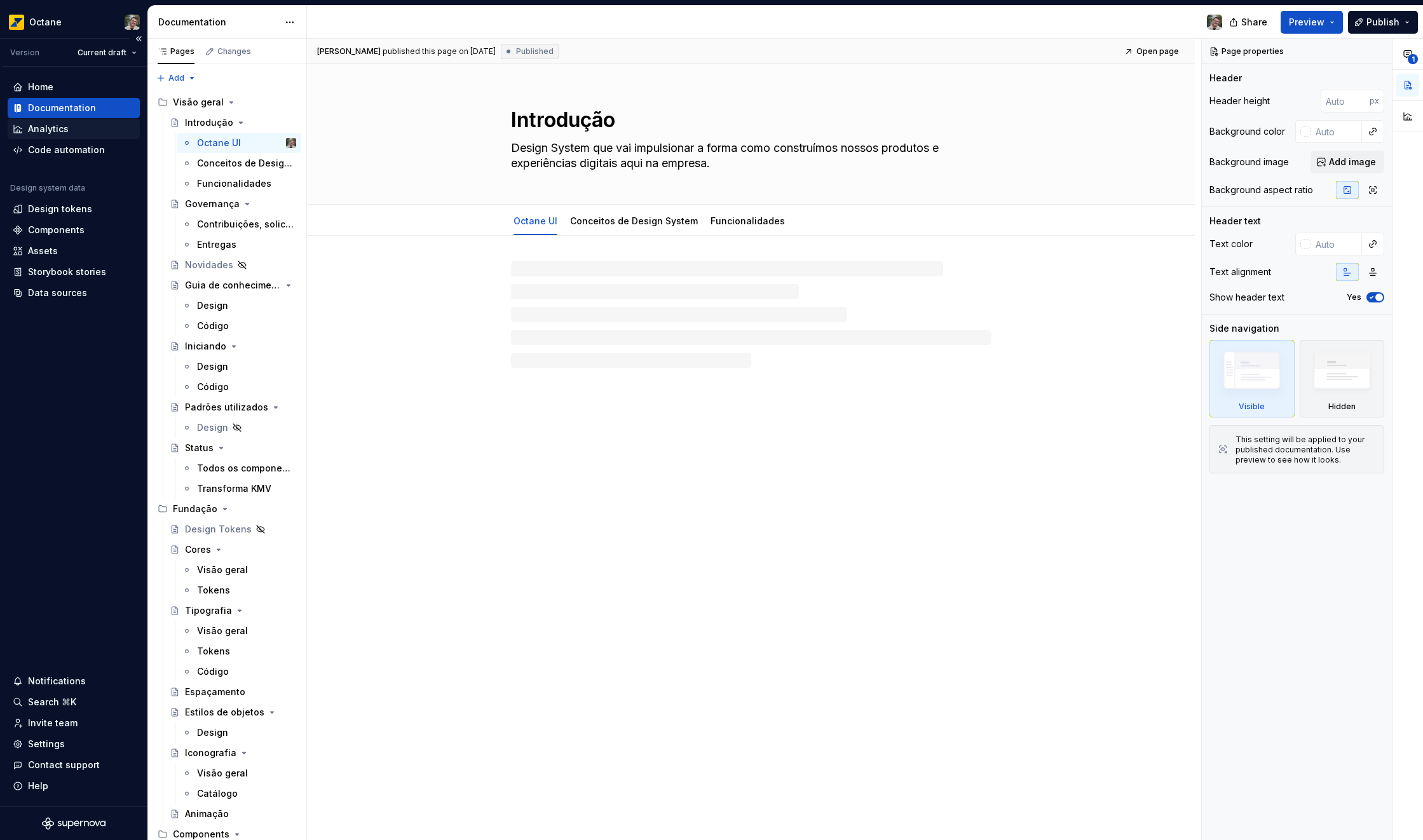
click at [45, 134] on div "Analytics" at bounding box center [48, 129] width 41 height 13
type textarea "*"
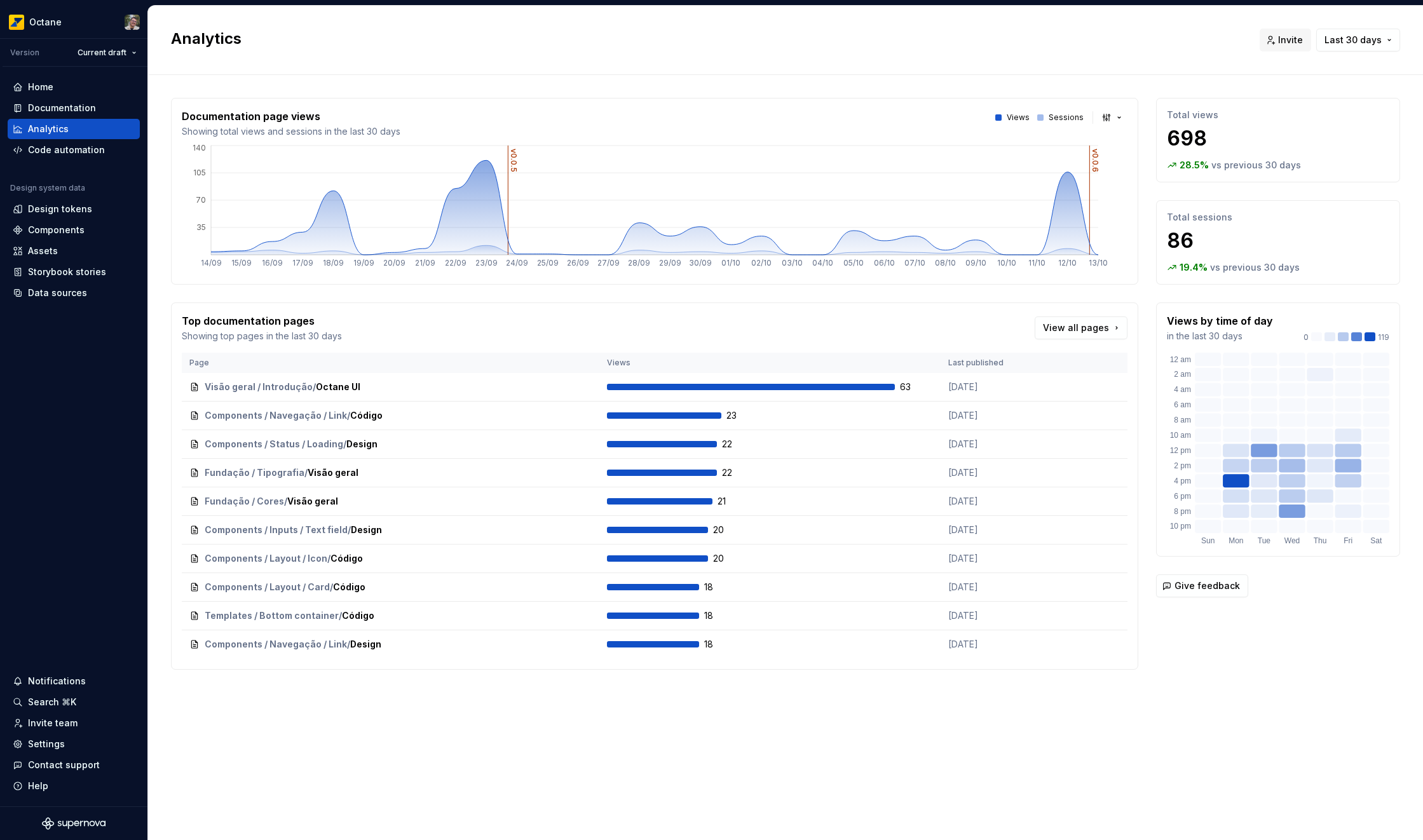
click at [1052, 118] on p "Sessions" at bounding box center [1066, 118] width 35 height 10
click at [1111, 118] on button "button" at bounding box center [1113, 118] width 29 height 17
click at [1136, 163] on div "Bar chart" at bounding box center [1142, 163] width 40 height 13
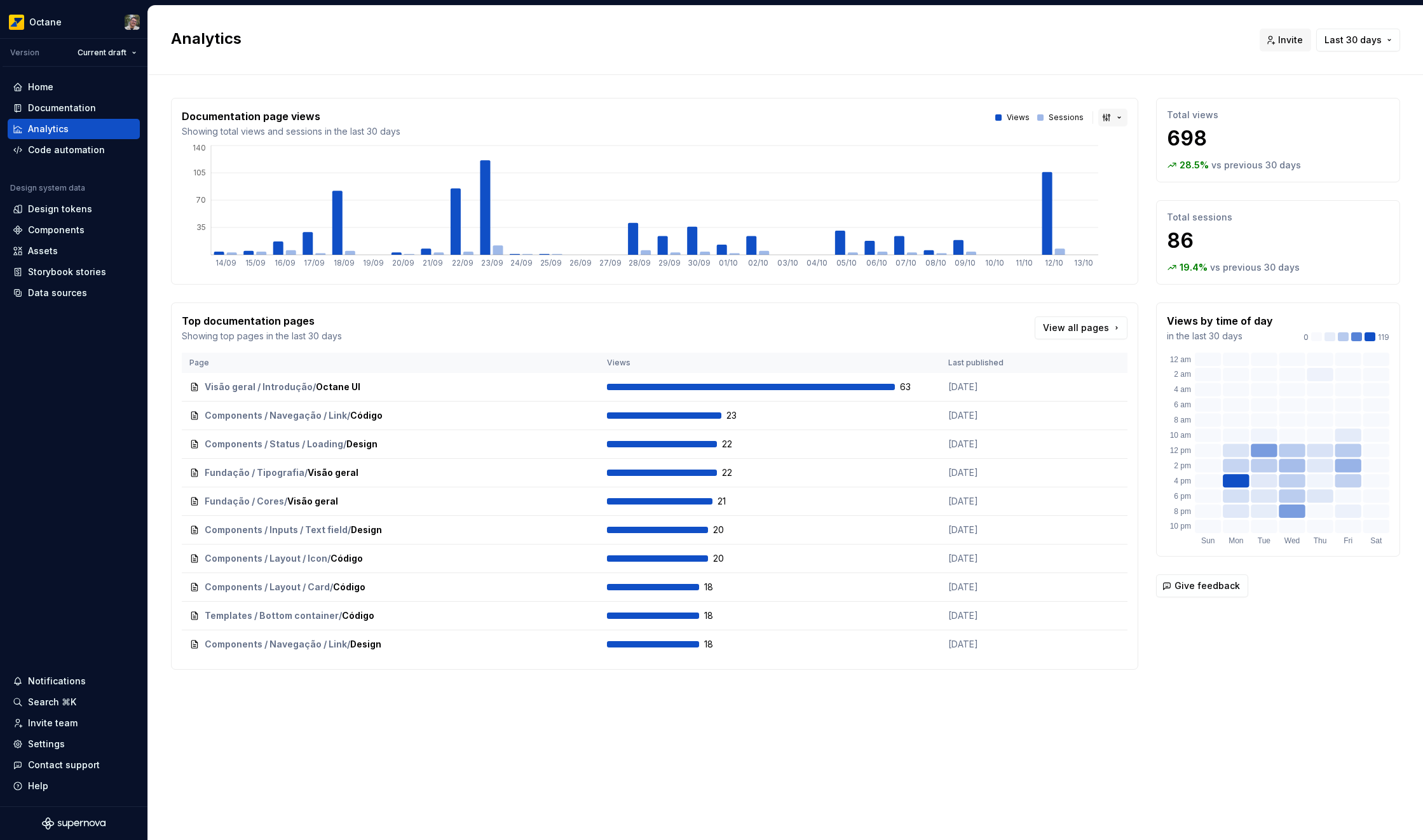
click at [1108, 113] on button "button" at bounding box center [1113, 118] width 29 height 17
click at [1126, 185] on div "Line chart" at bounding box center [1144, 183] width 45 height 13
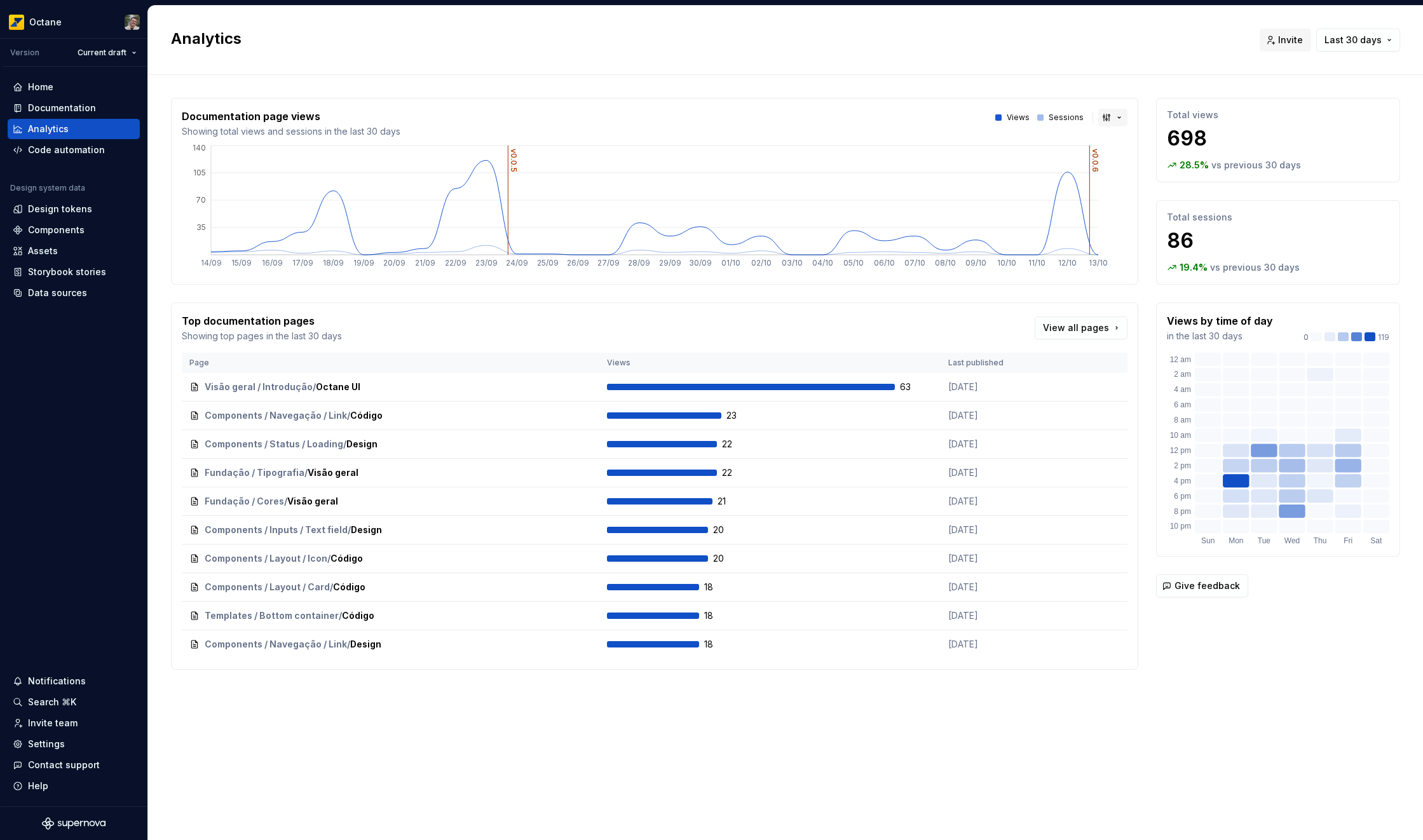
click at [1115, 124] on button "button" at bounding box center [1113, 118] width 29 height 17
click at [1123, 132] on span "Area chart" at bounding box center [1156, 142] width 108 height 21
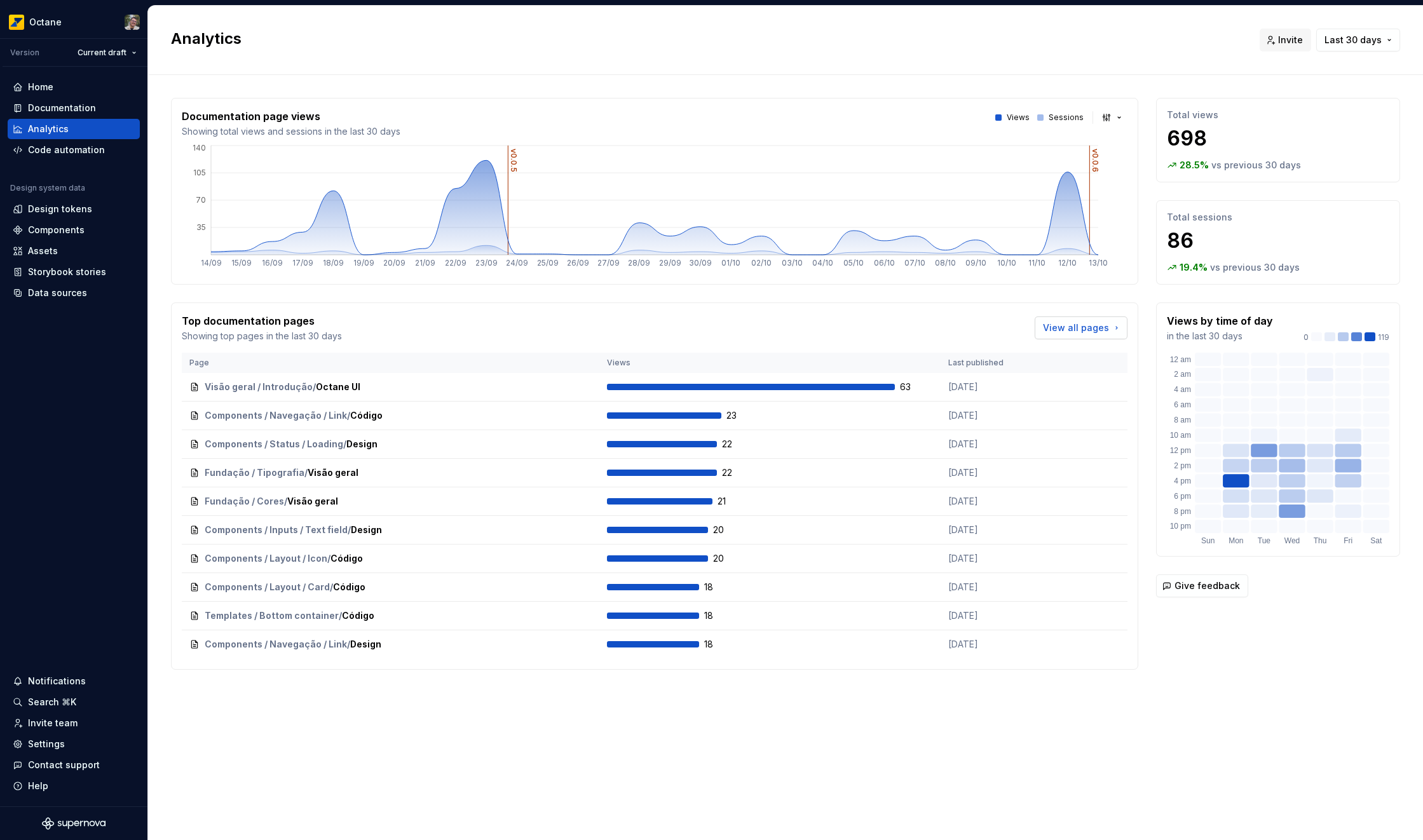
click at [1076, 324] on span "View all pages" at bounding box center [1076, 328] width 66 height 13
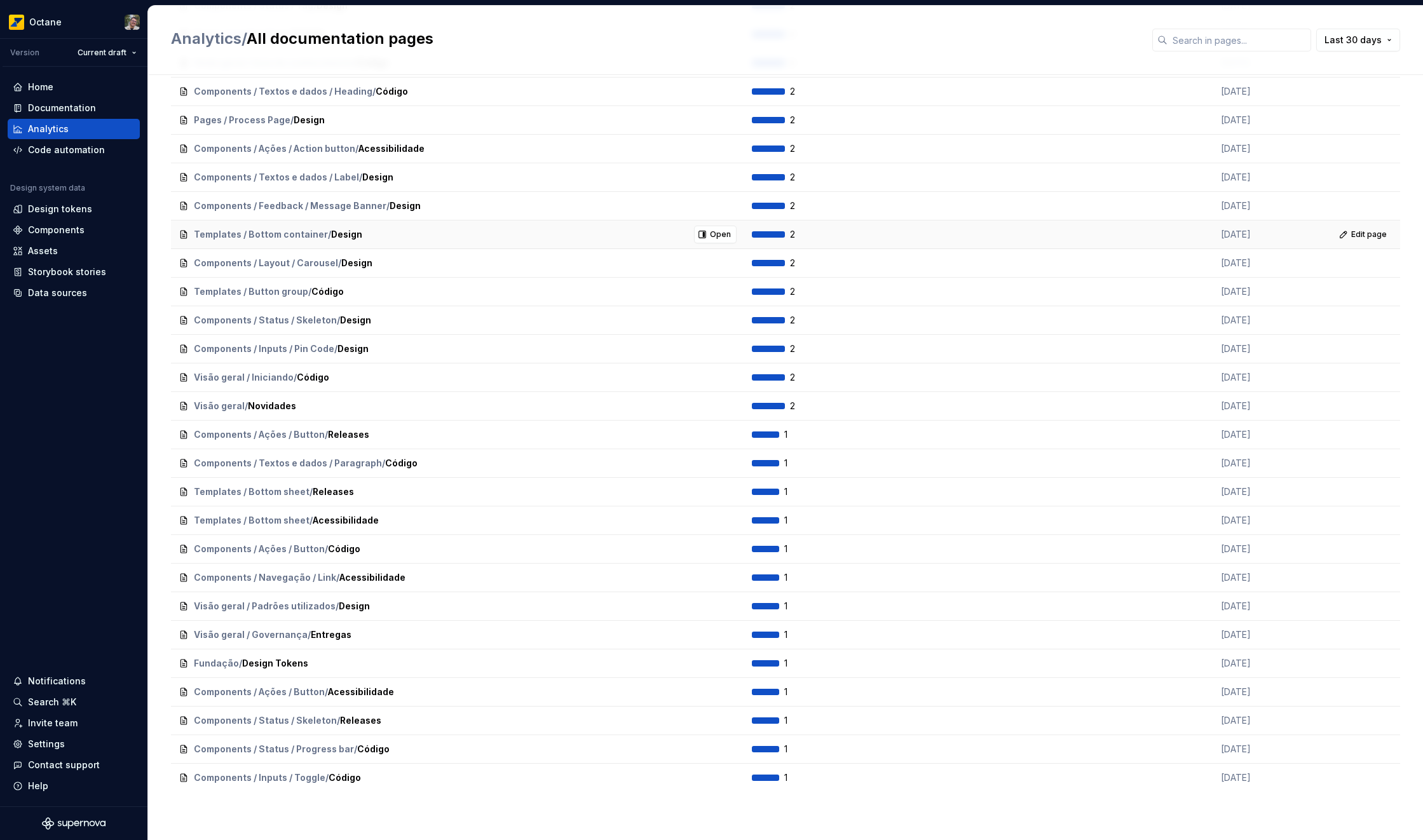
scroll to position [2185, 0]
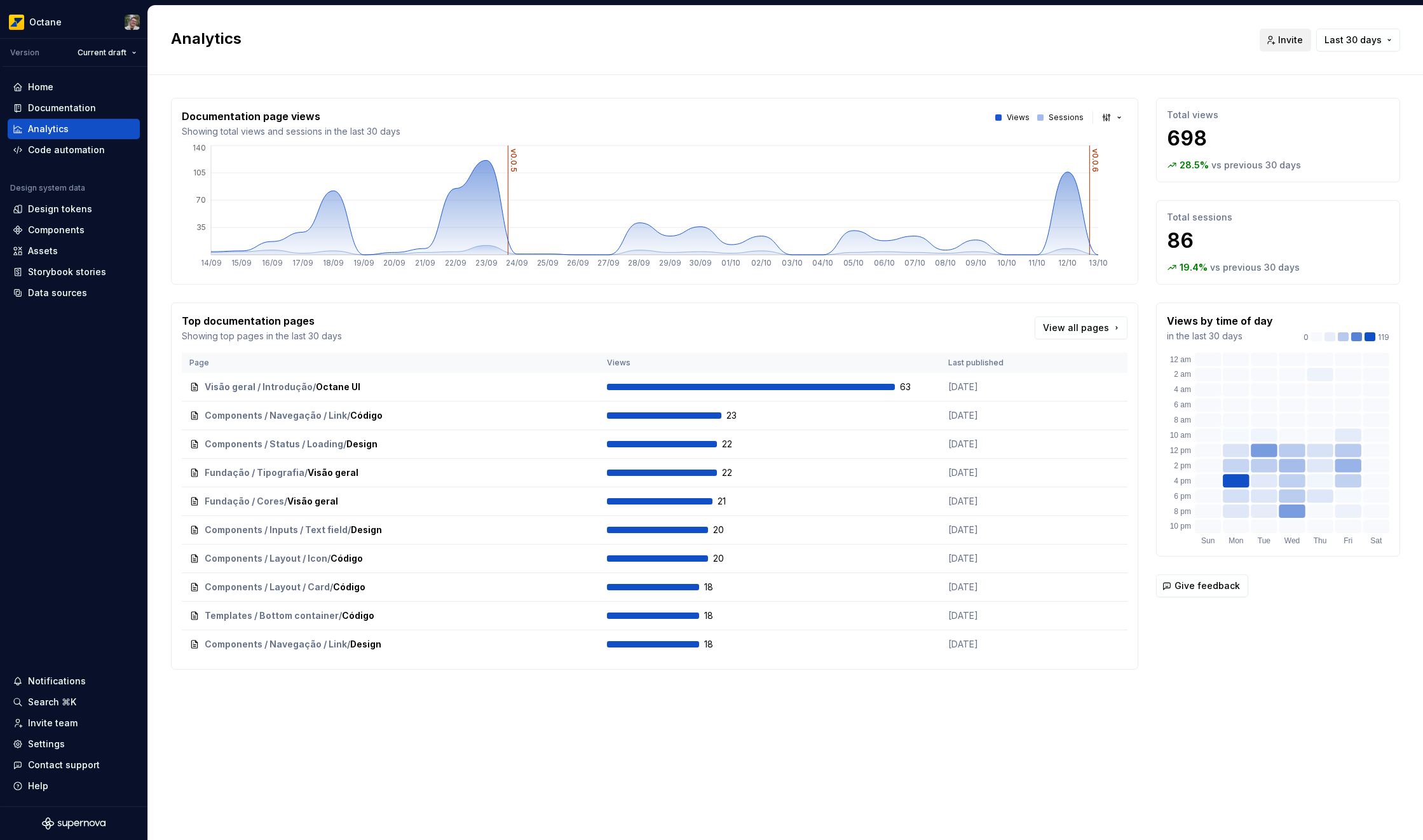
click at [1278, 37] on button "Invite" at bounding box center [1285, 40] width 52 height 23
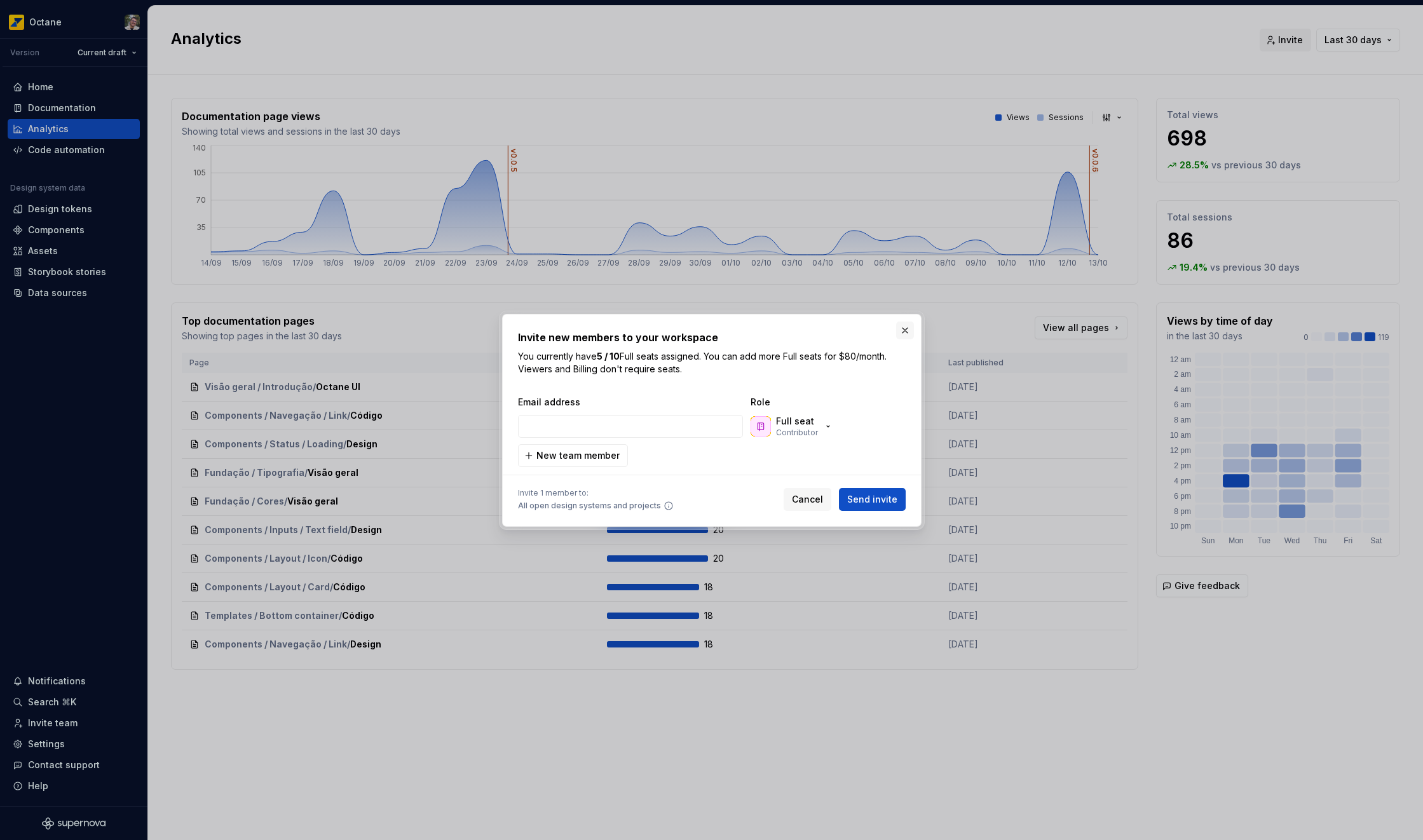
click at [904, 331] on button "button" at bounding box center [905, 331] width 17 height 17
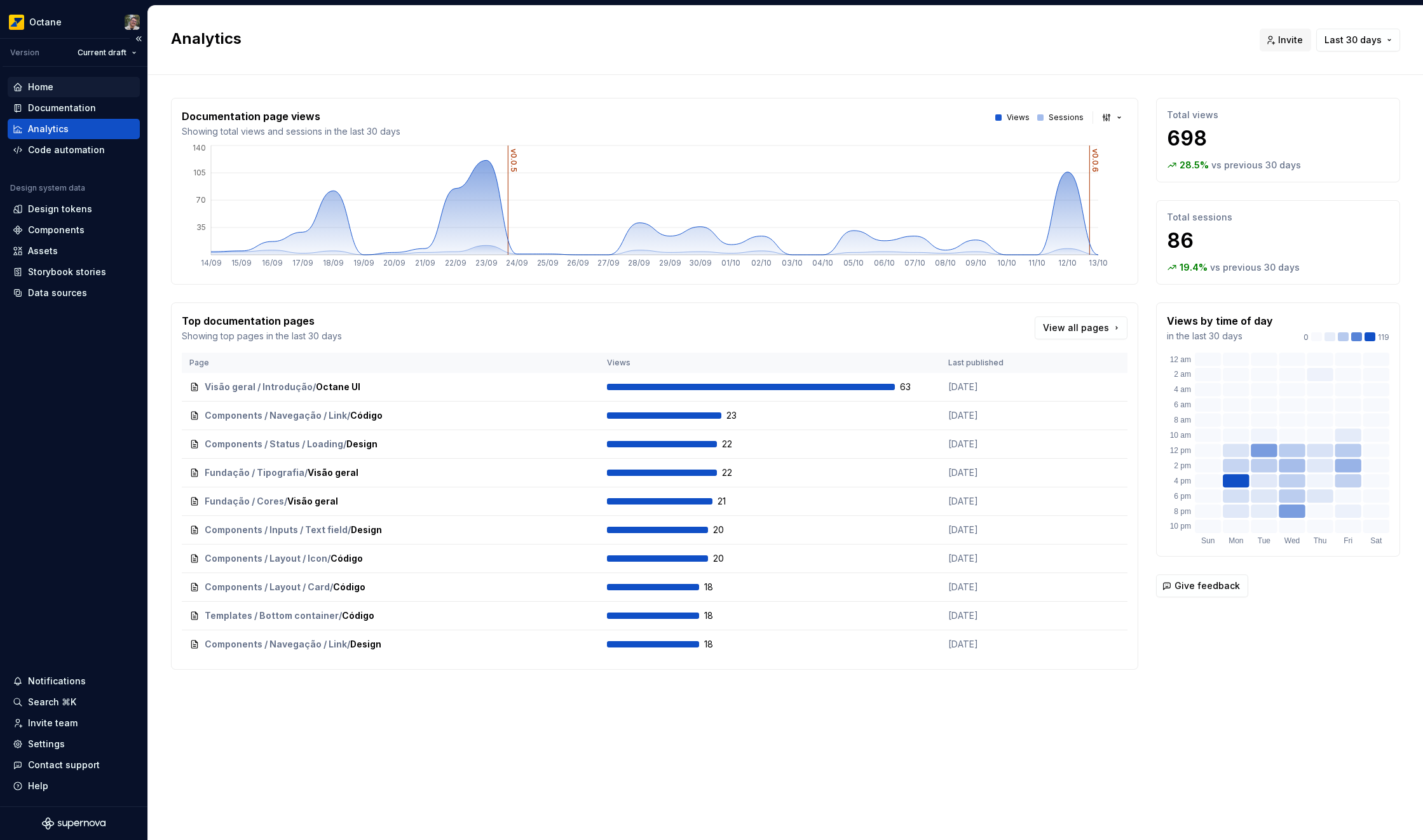
click at [67, 95] on div "Home" at bounding box center [74, 87] width 132 height 21
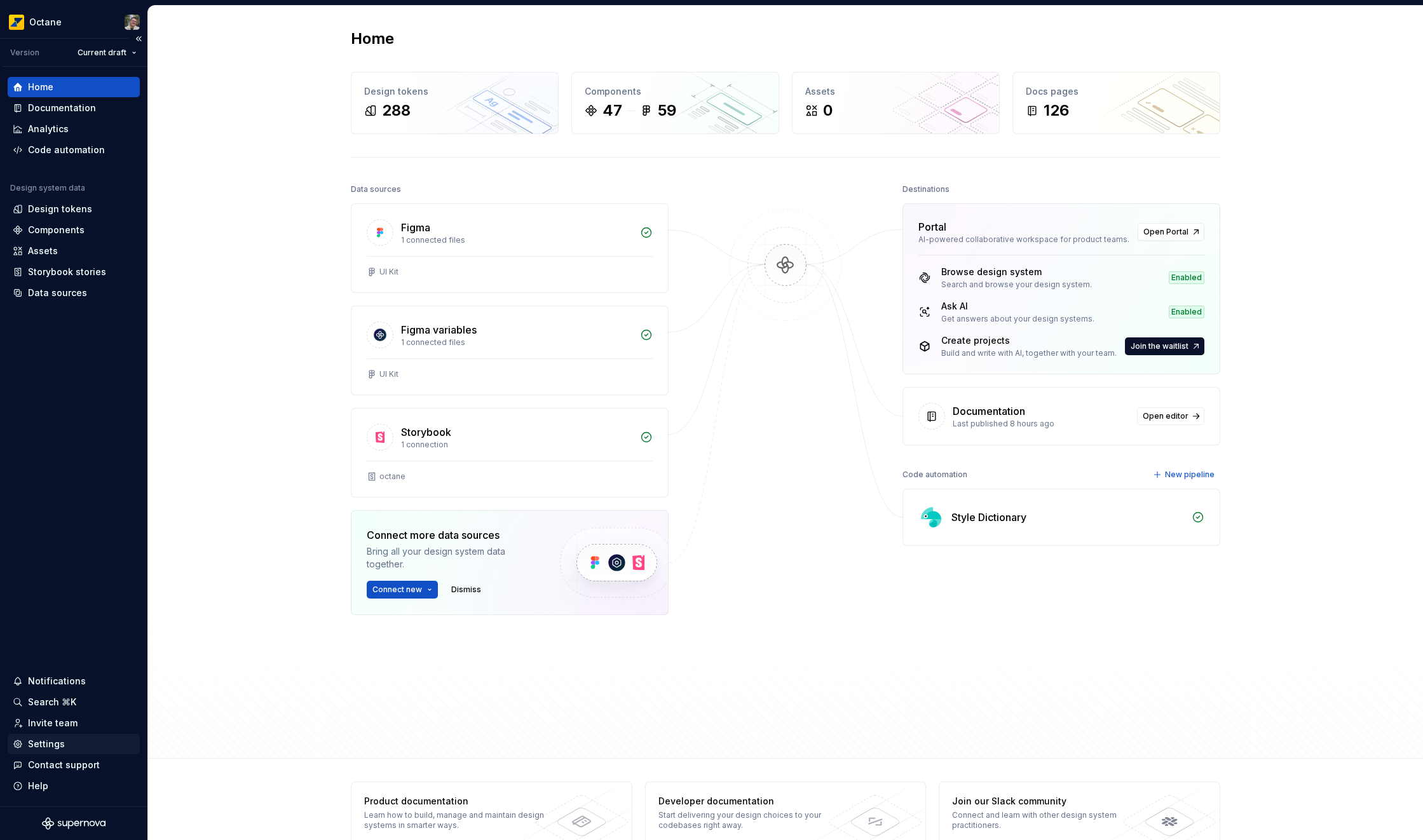
click at [46, 745] on div "Settings" at bounding box center [46, 744] width 37 height 13
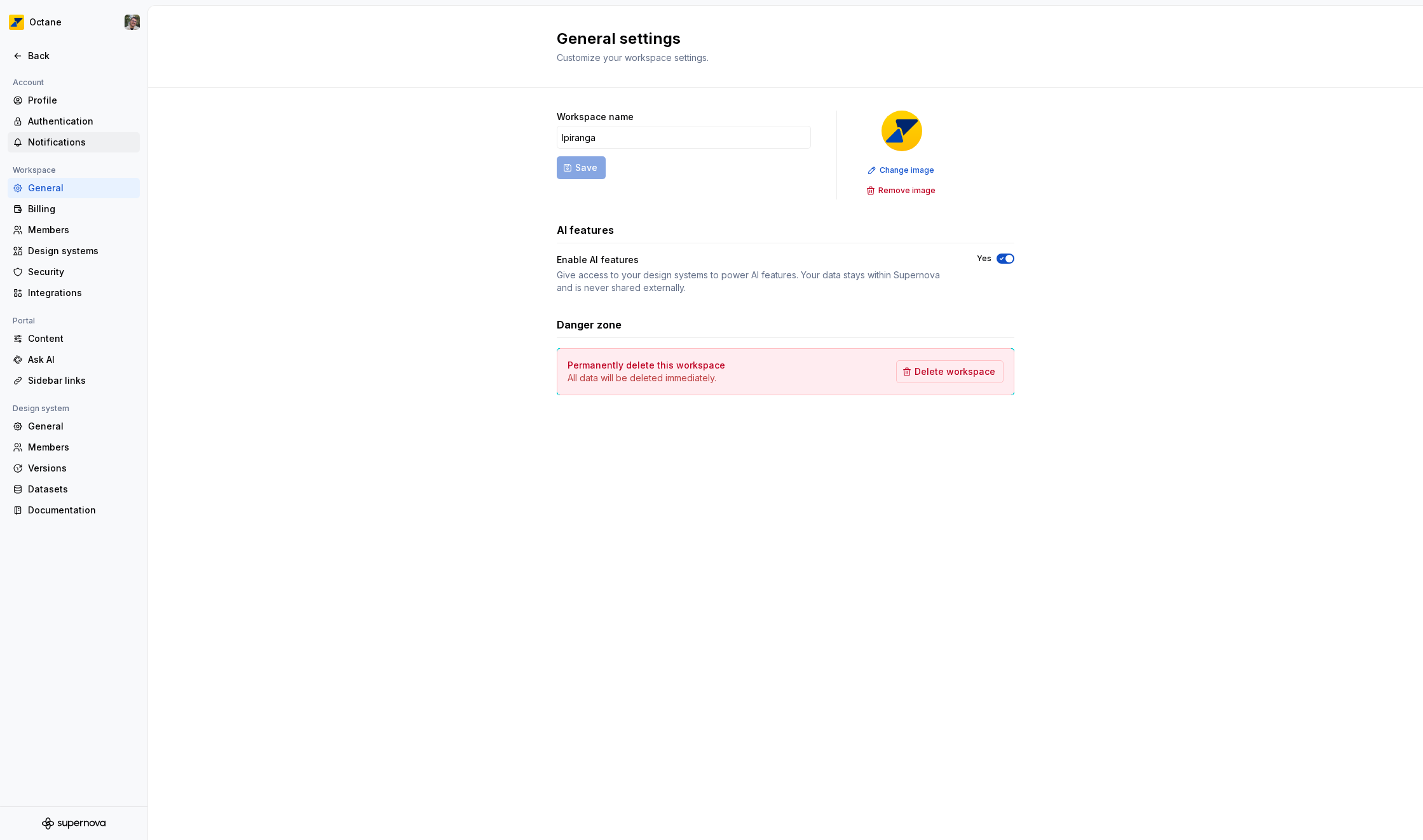
click at [42, 136] on div "Notifications" at bounding box center [81, 142] width 107 height 13
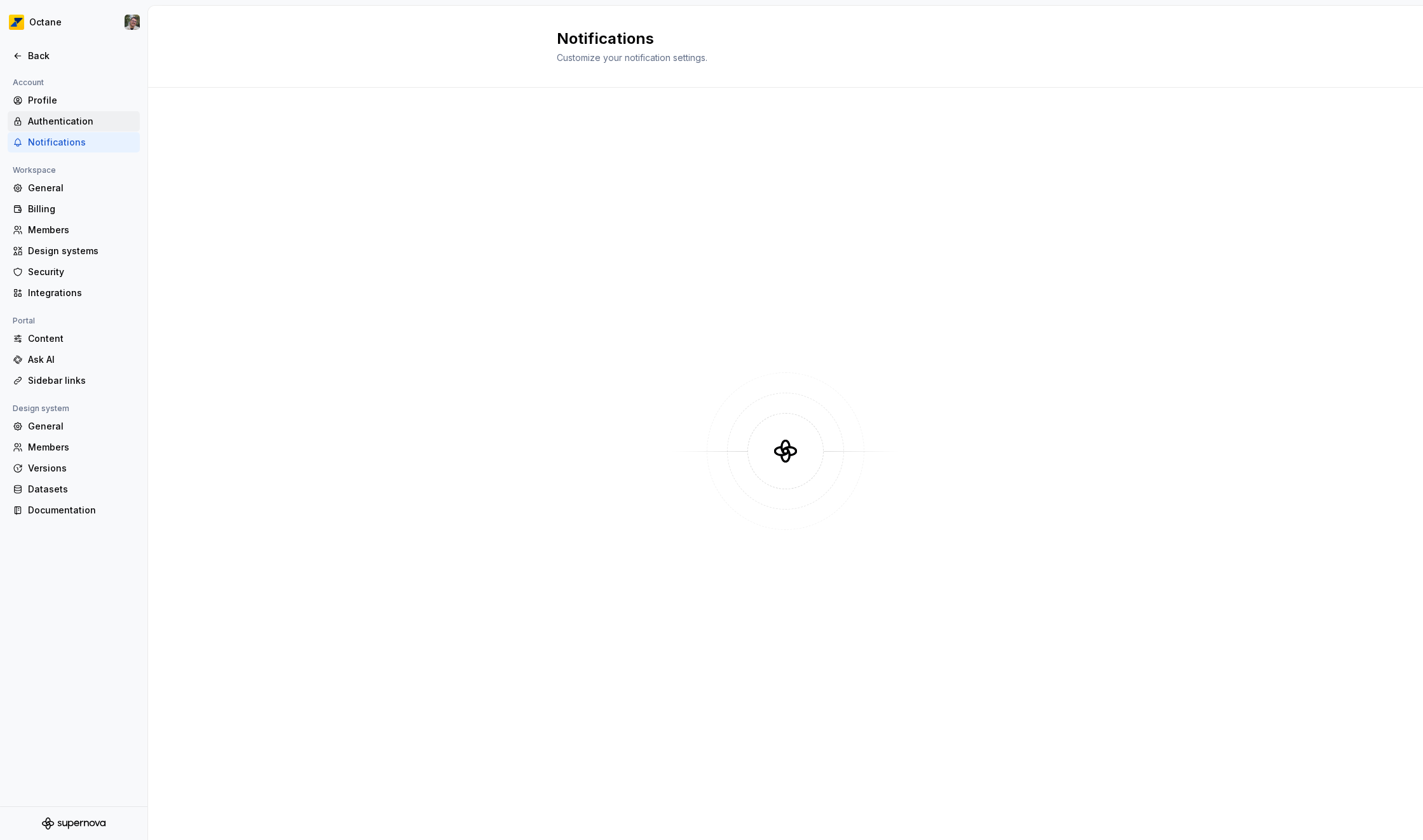
click at [68, 121] on div "Authentication" at bounding box center [81, 122] width 107 height 13
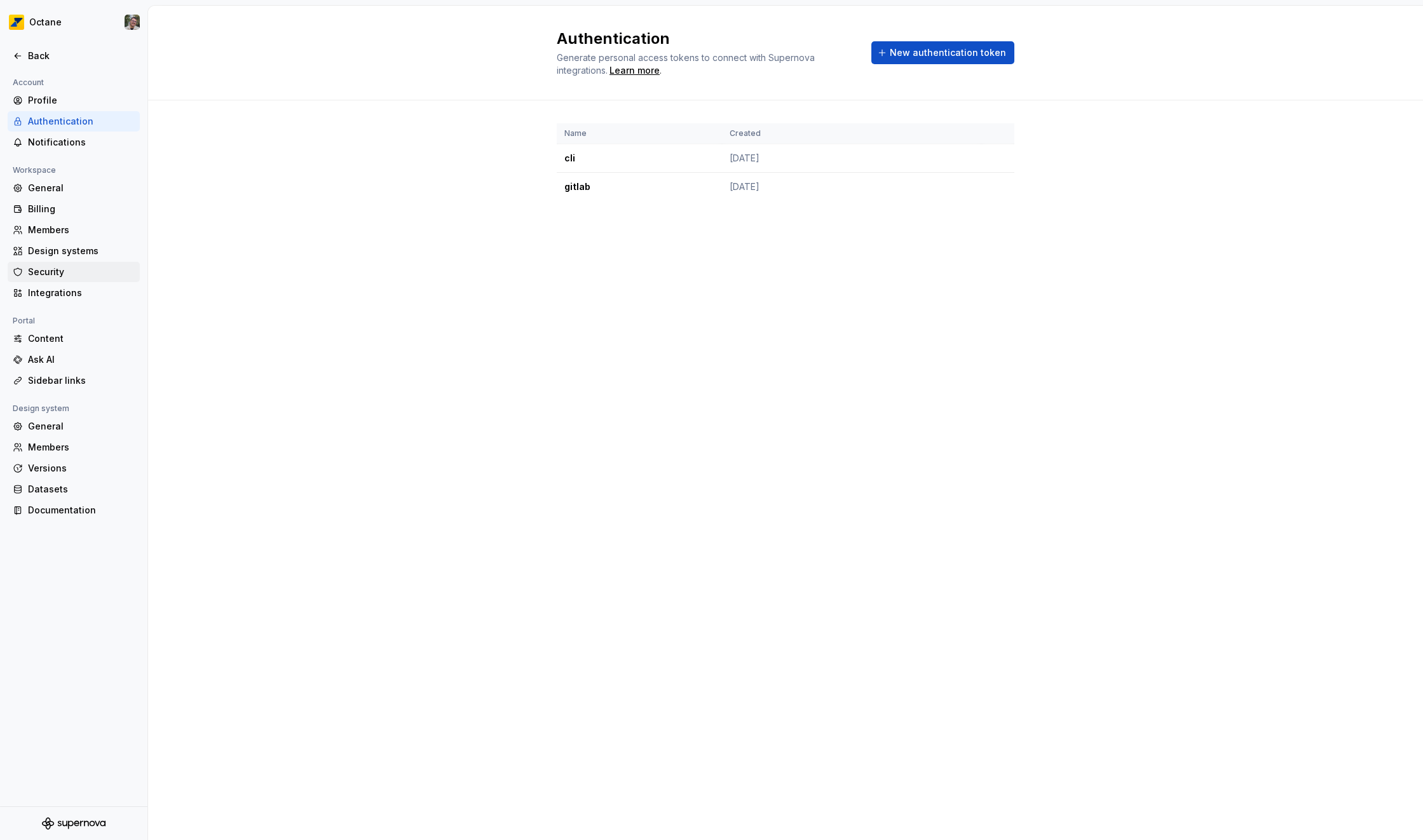
click at [46, 265] on div "Security" at bounding box center [81, 272] width 107 height 13
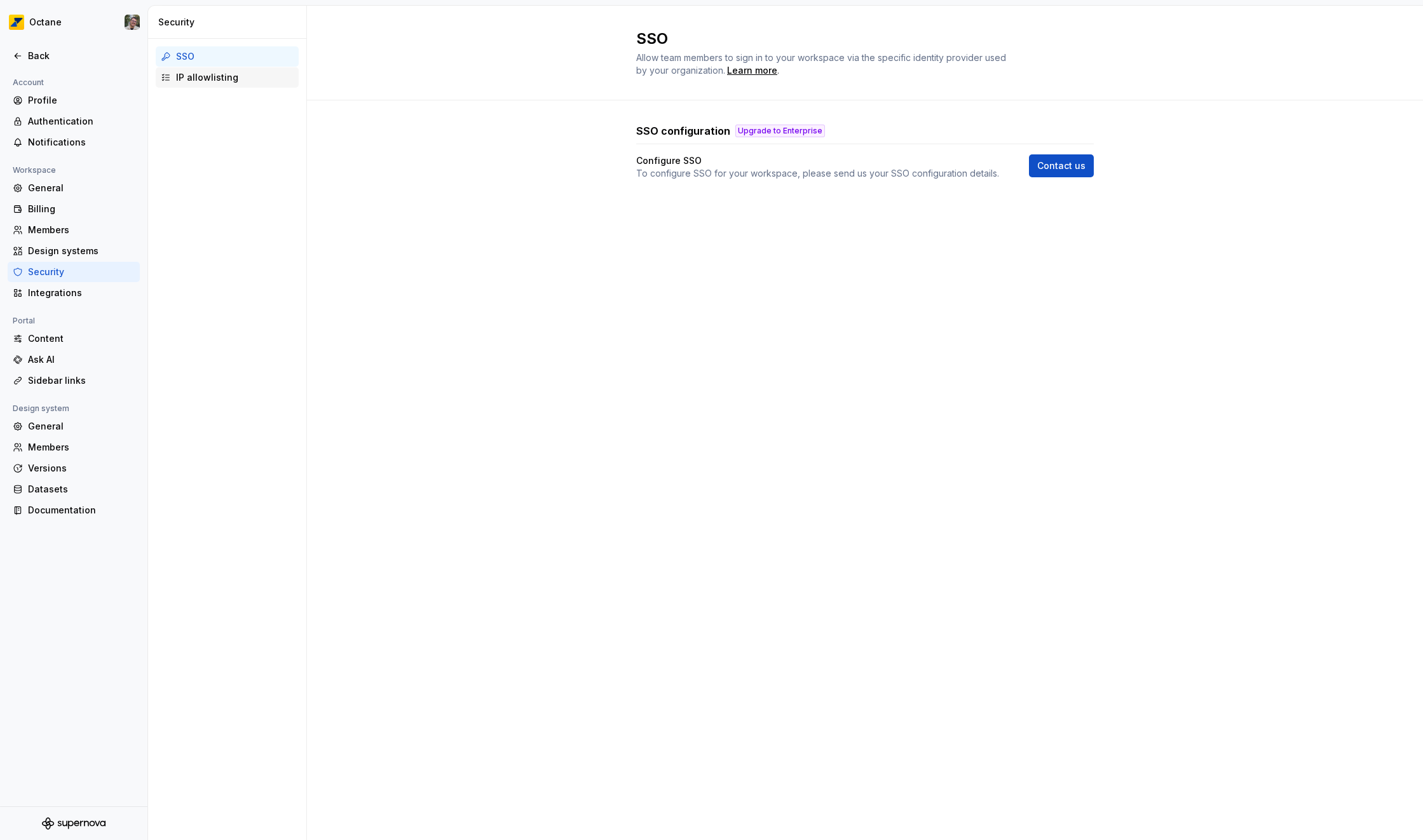
click at [196, 76] on div "IP allowlisting" at bounding box center [235, 78] width 118 height 13
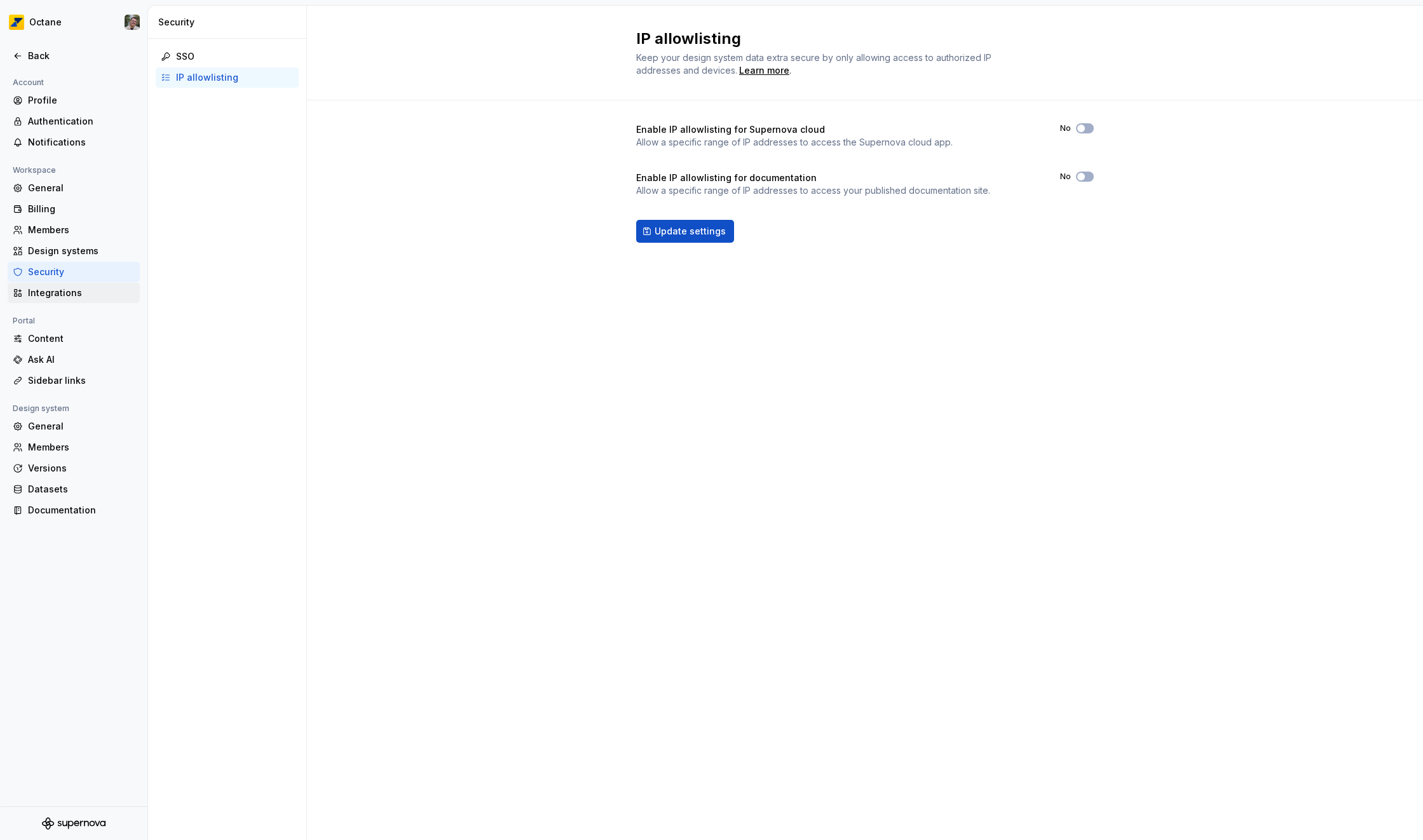
click at [72, 291] on div "Integrations" at bounding box center [81, 293] width 107 height 13
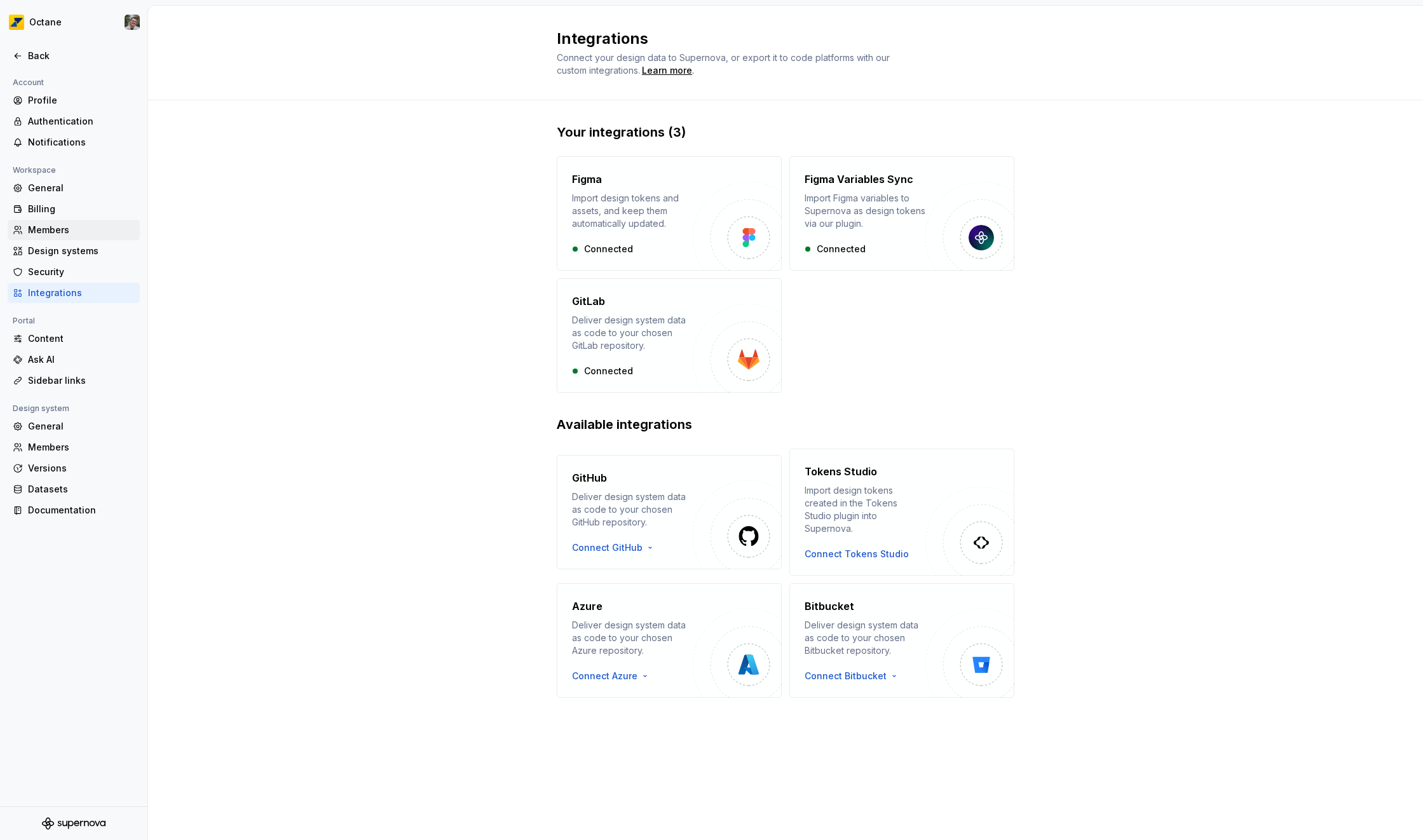
click at [63, 234] on div "Members" at bounding box center [81, 230] width 107 height 13
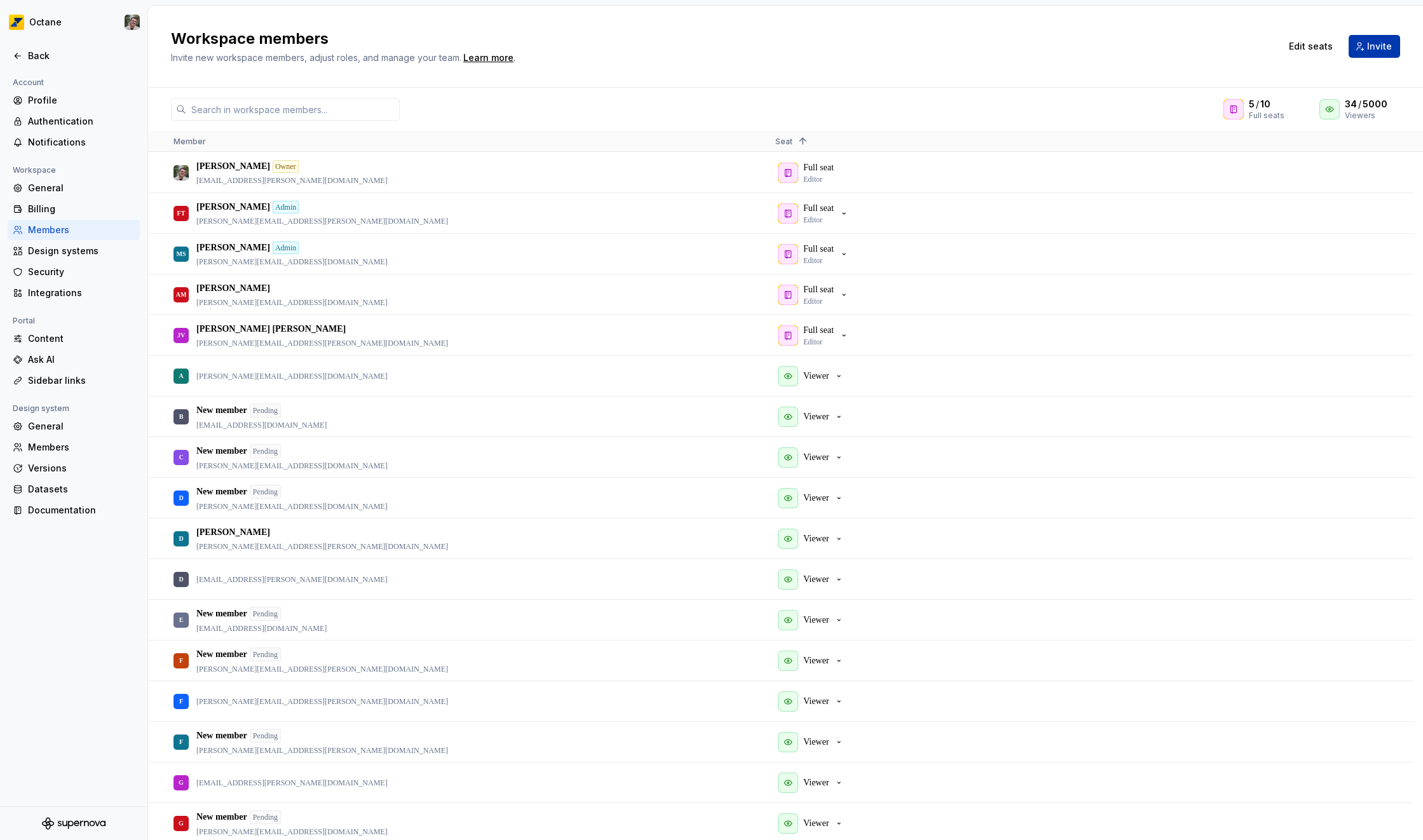
click at [1383, 45] on span "Invite" at bounding box center [1379, 46] width 25 height 13
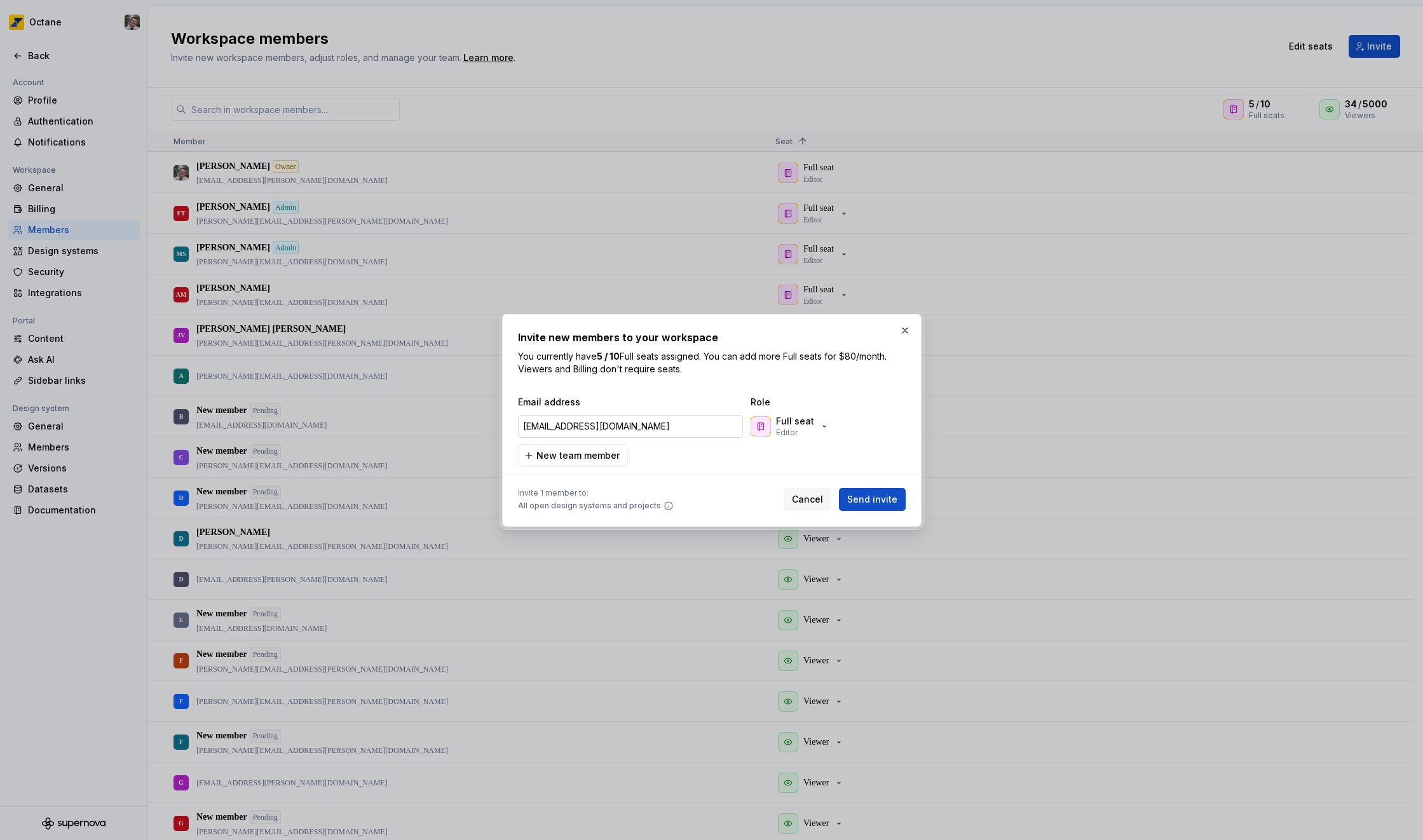
click at [596, 427] on input "[EMAIL_ADDRESS][DOMAIN_NAME]" at bounding box center [630, 426] width 225 height 23
type input "[EMAIL_ADDRESS][DOMAIN_NAME]"
click at [789, 423] on p "Full seat" at bounding box center [795, 421] width 38 height 13
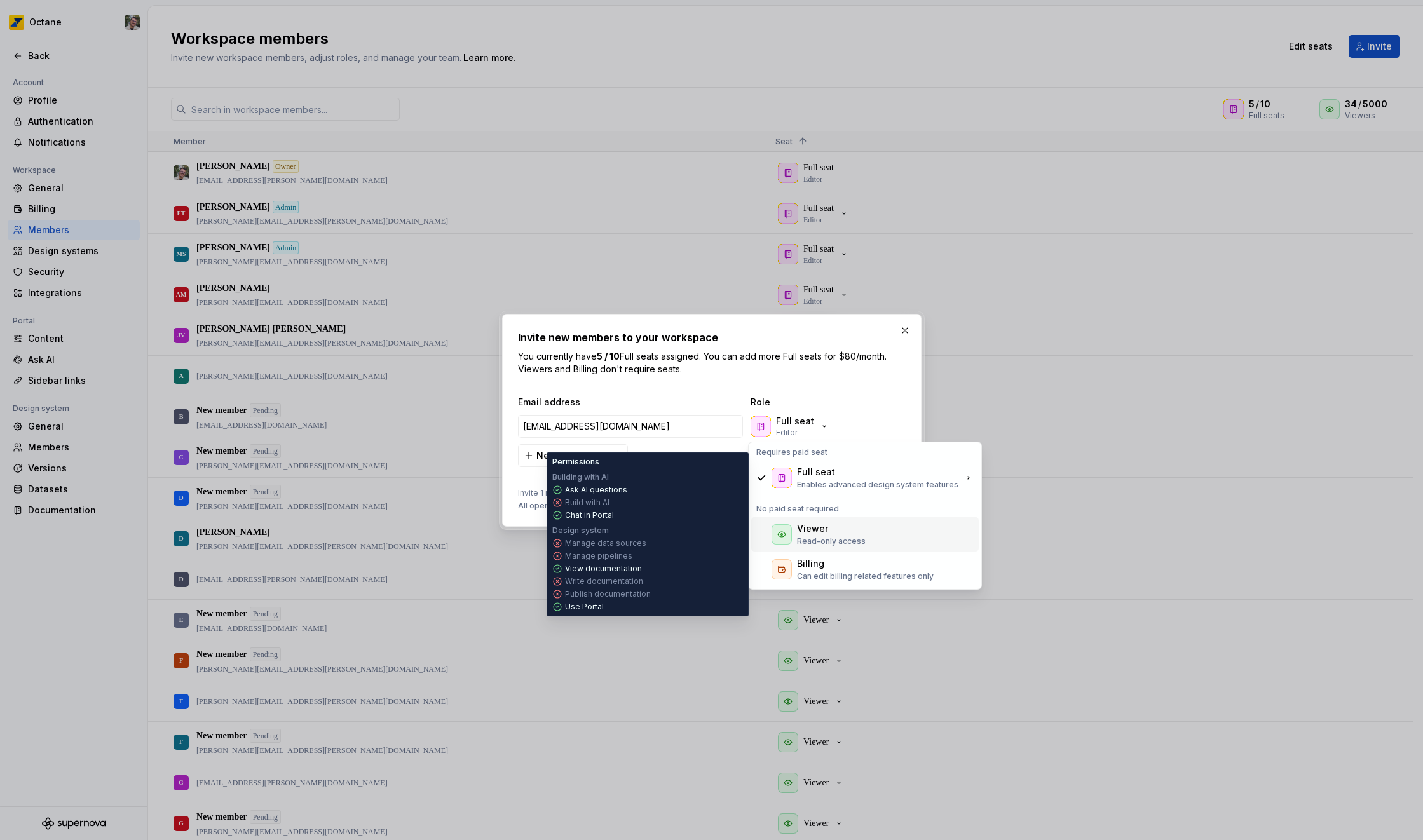
click at [825, 525] on div "Viewer" at bounding box center [812, 528] width 31 height 13
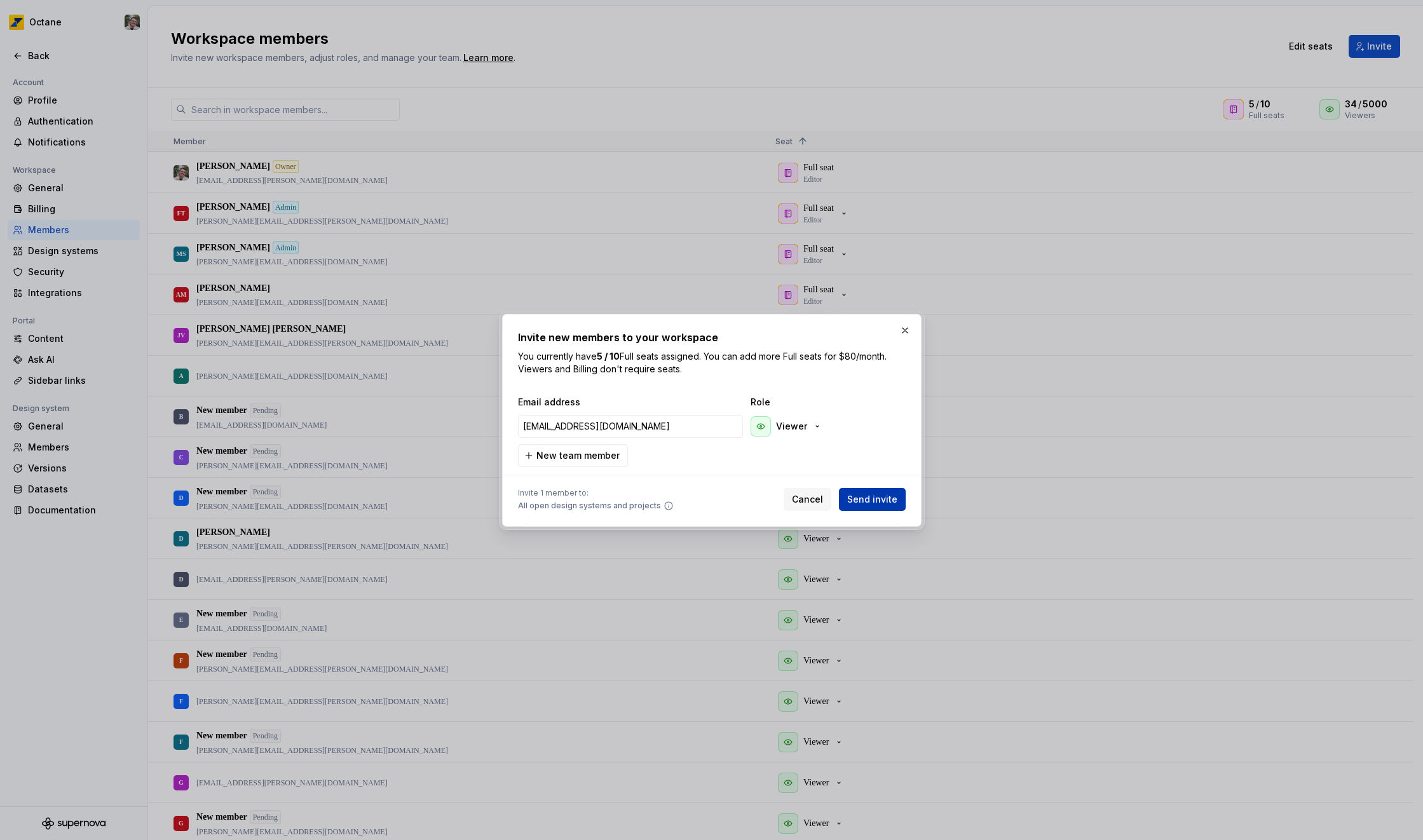
click at [867, 497] on span "Send invite" at bounding box center [872, 499] width 50 height 13
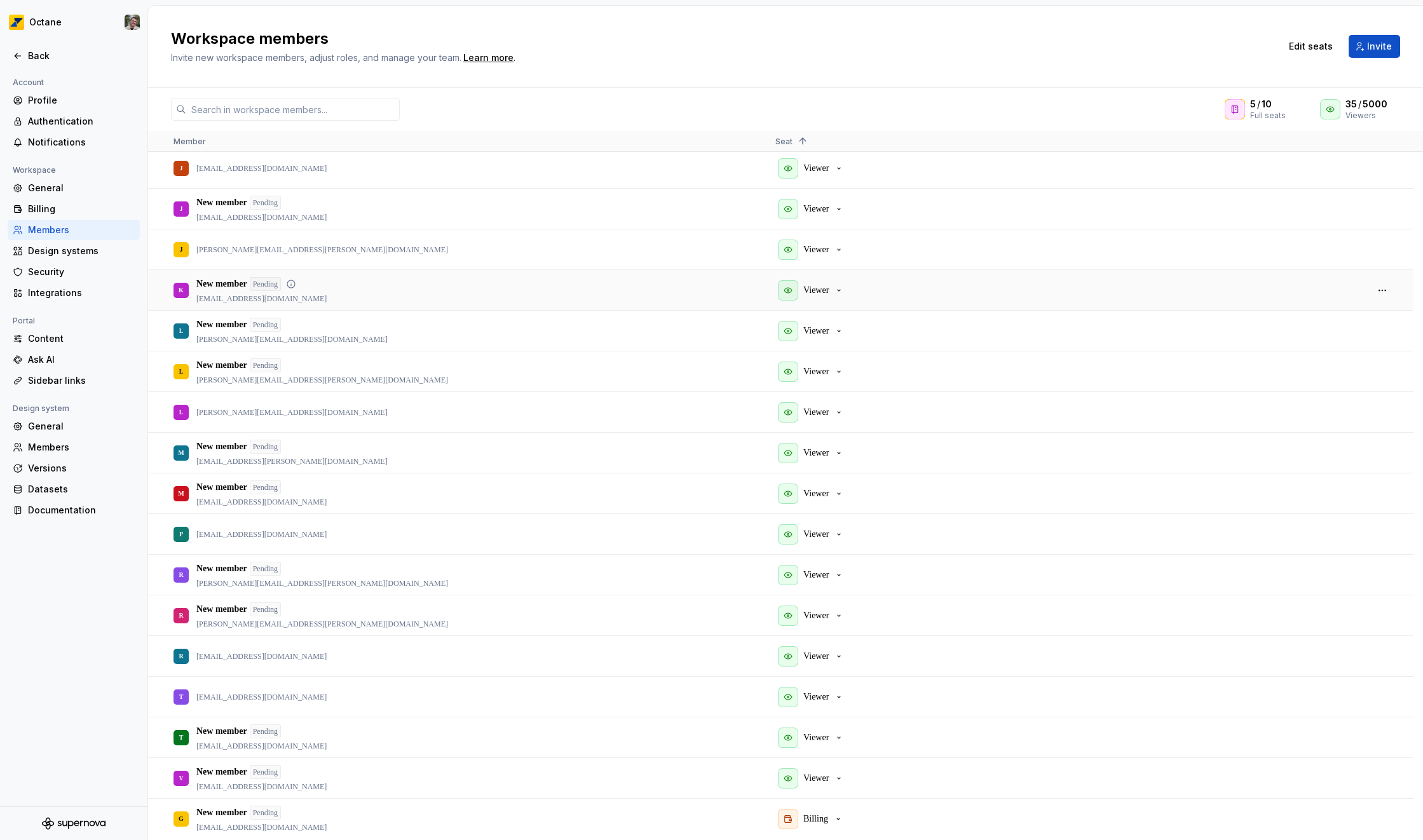
scroll to position [565, 0]
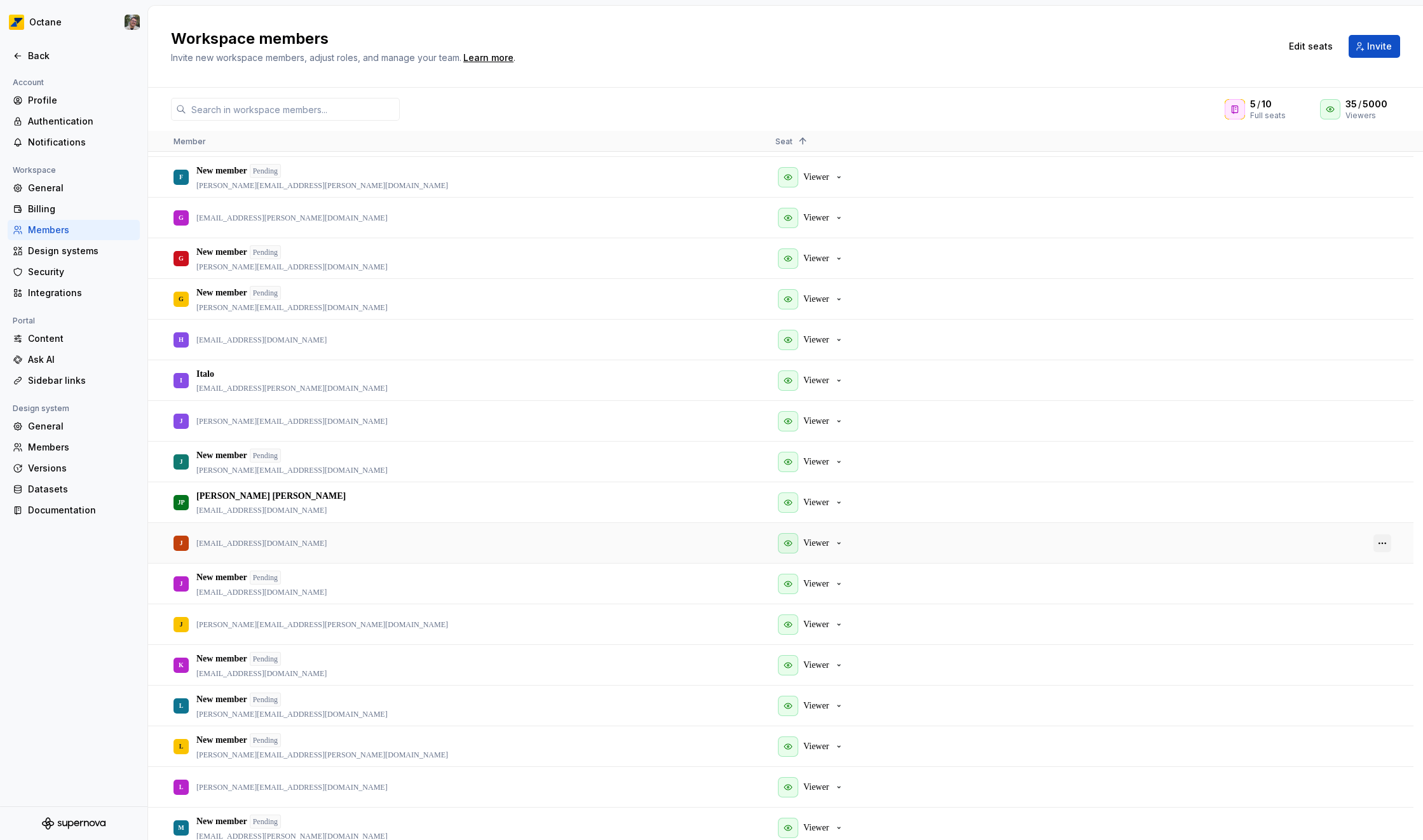
click at [1379, 544] on button "button" at bounding box center [1382, 543] width 17 height 17
click at [1340, 614] on span "Remove from workspace" at bounding box center [1344, 611] width 105 height 23
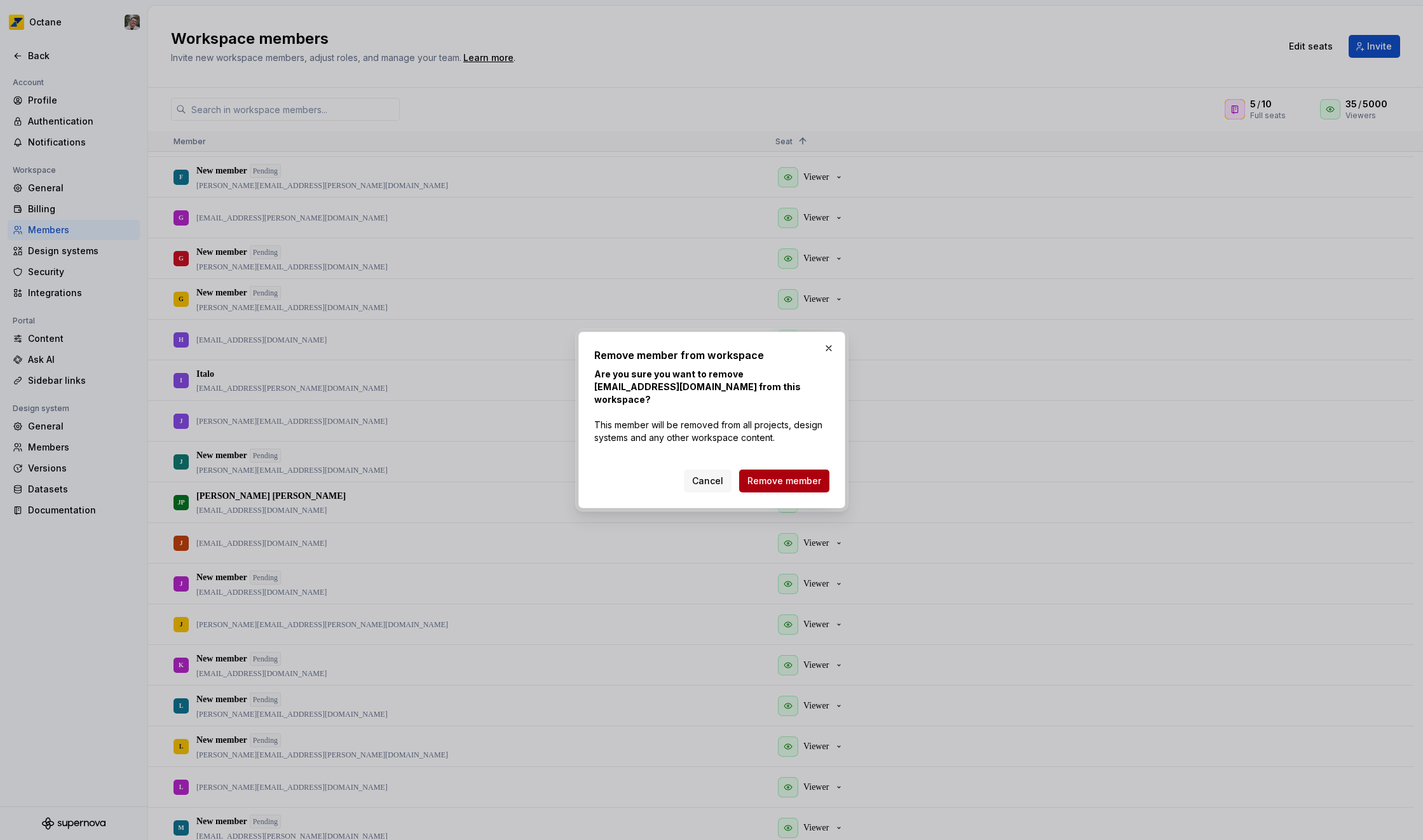
click at [785, 474] on span "Remove member" at bounding box center [784, 481] width 74 height 13
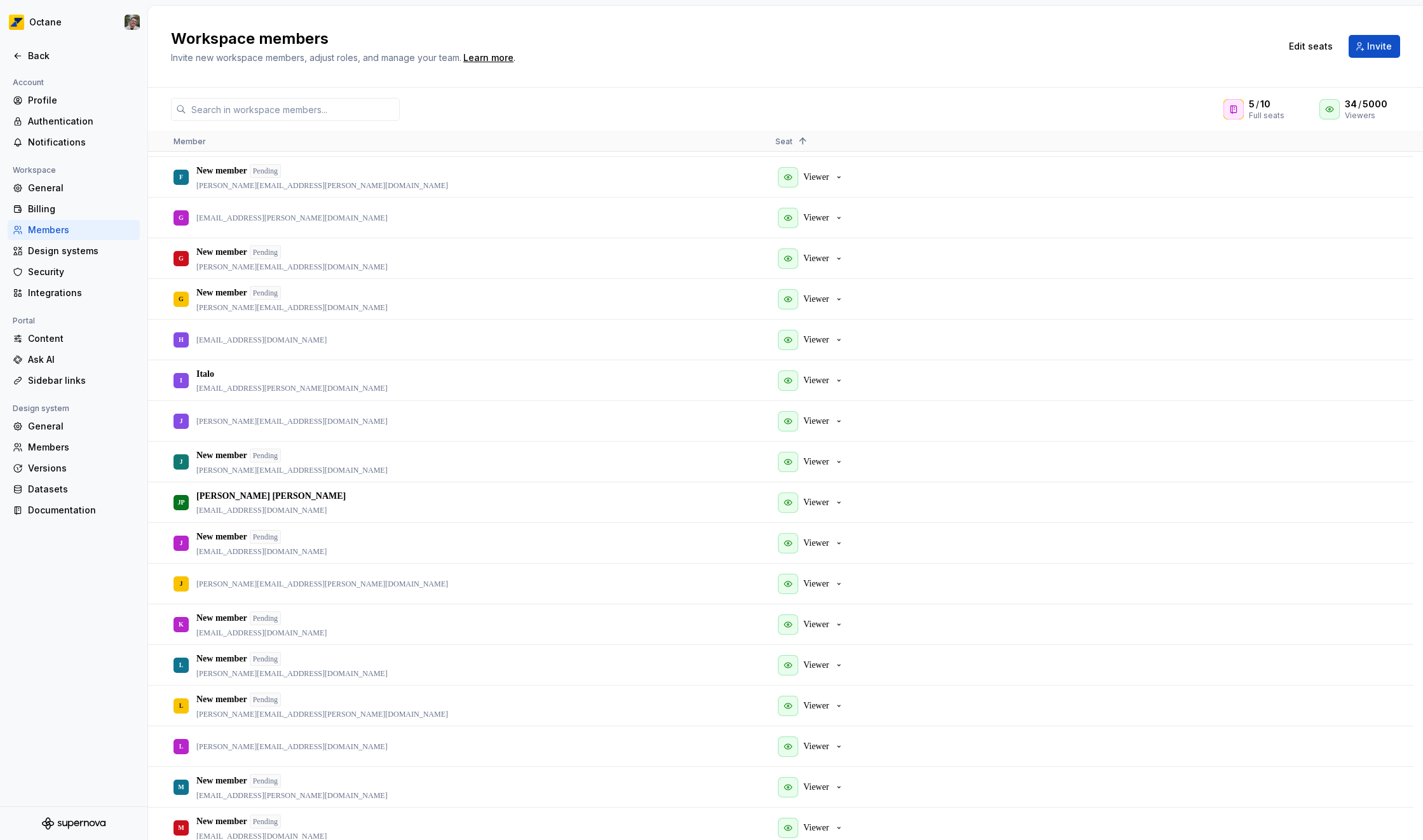
click at [1110, 41] on h2 "Workspace members" at bounding box center [718, 39] width 1095 height 21
click at [1149, 119] on div "5 / 10 Full seats 34 / 5000 Viewers" at bounding box center [785, 109] width 1275 height 23
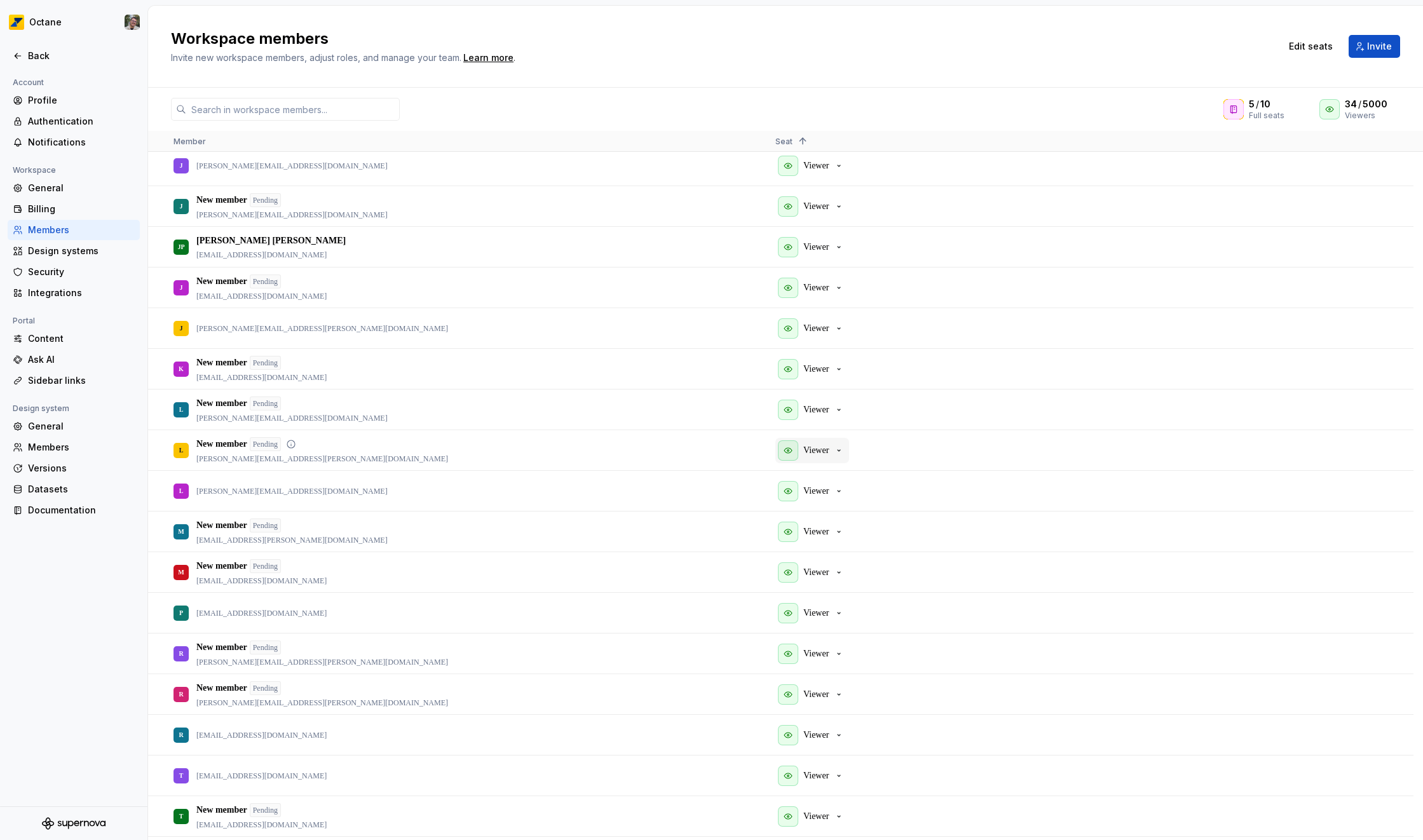
scroll to position [899, 0]
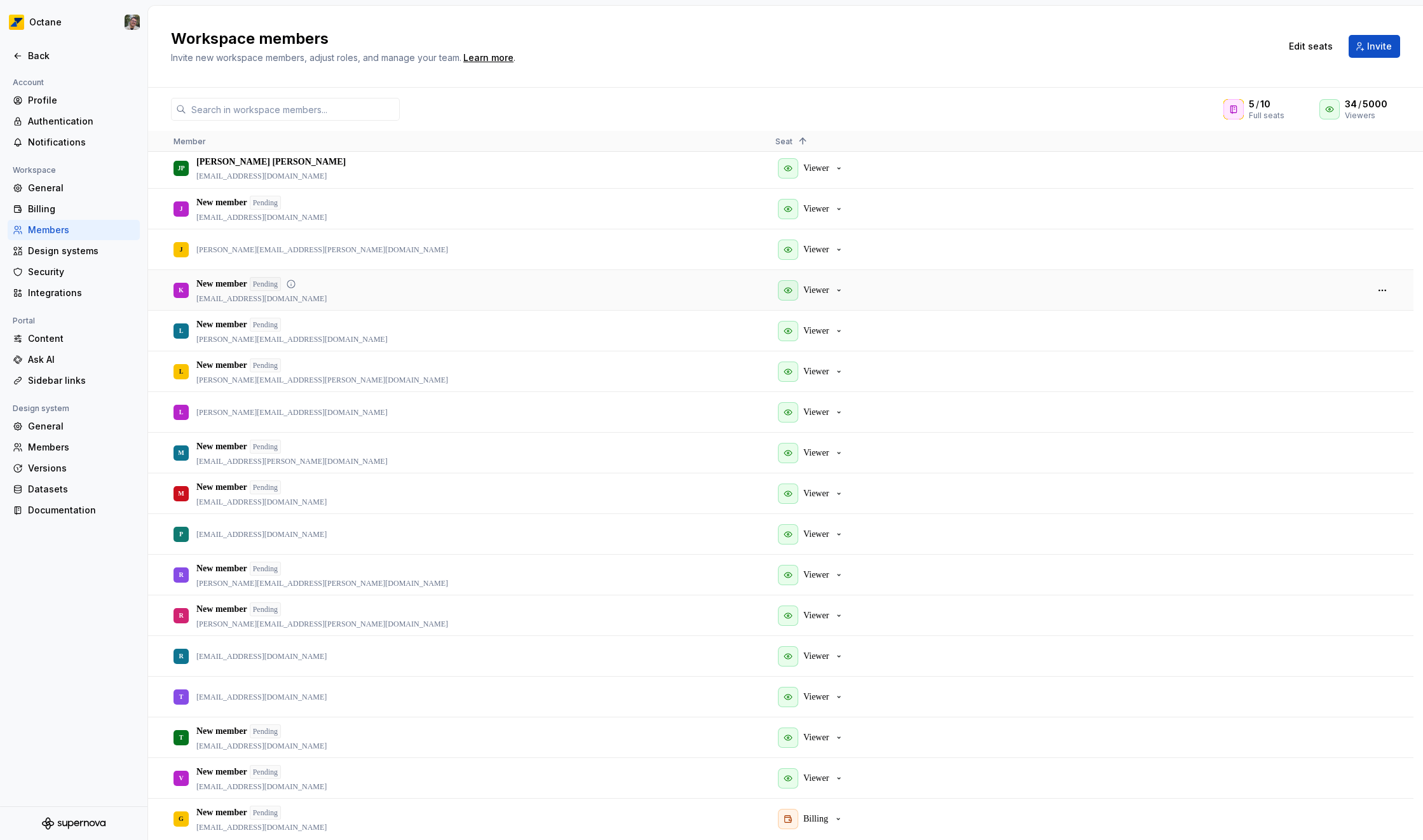
click at [258, 293] on p "[EMAIL_ADDRESS][DOMAIN_NAME]" at bounding box center [262, 298] width 130 height 10
click at [480, 319] on div "L New member Pending [PERSON_NAME][EMAIL_ADDRESS][DOMAIN_NAME]" at bounding box center [464, 331] width 582 height 39
click at [379, 402] on div "[PERSON_NAME] [PERSON_NAME][EMAIL_ADDRESS][DOMAIN_NAME]" at bounding box center [464, 412] width 582 height 39
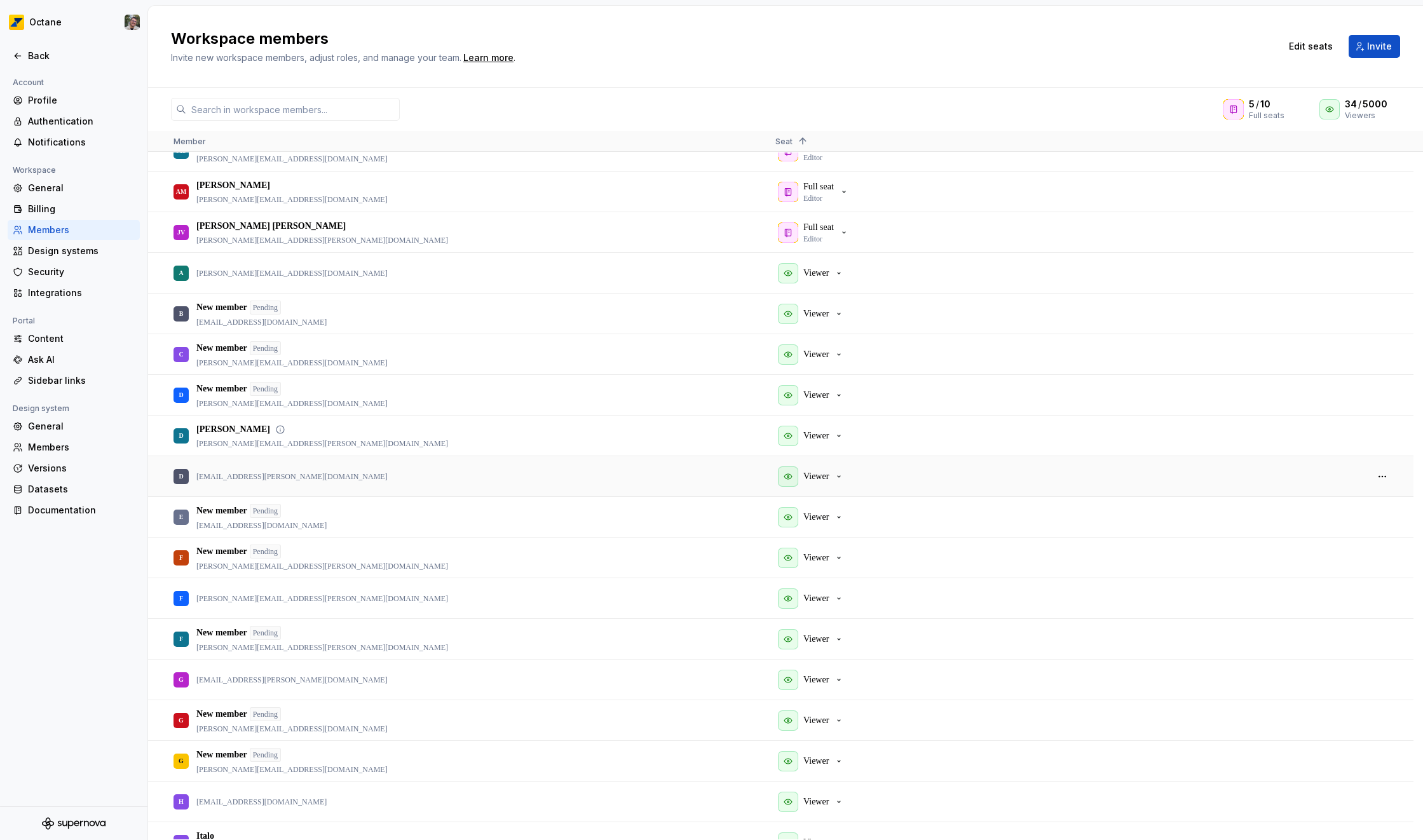
scroll to position [85, 0]
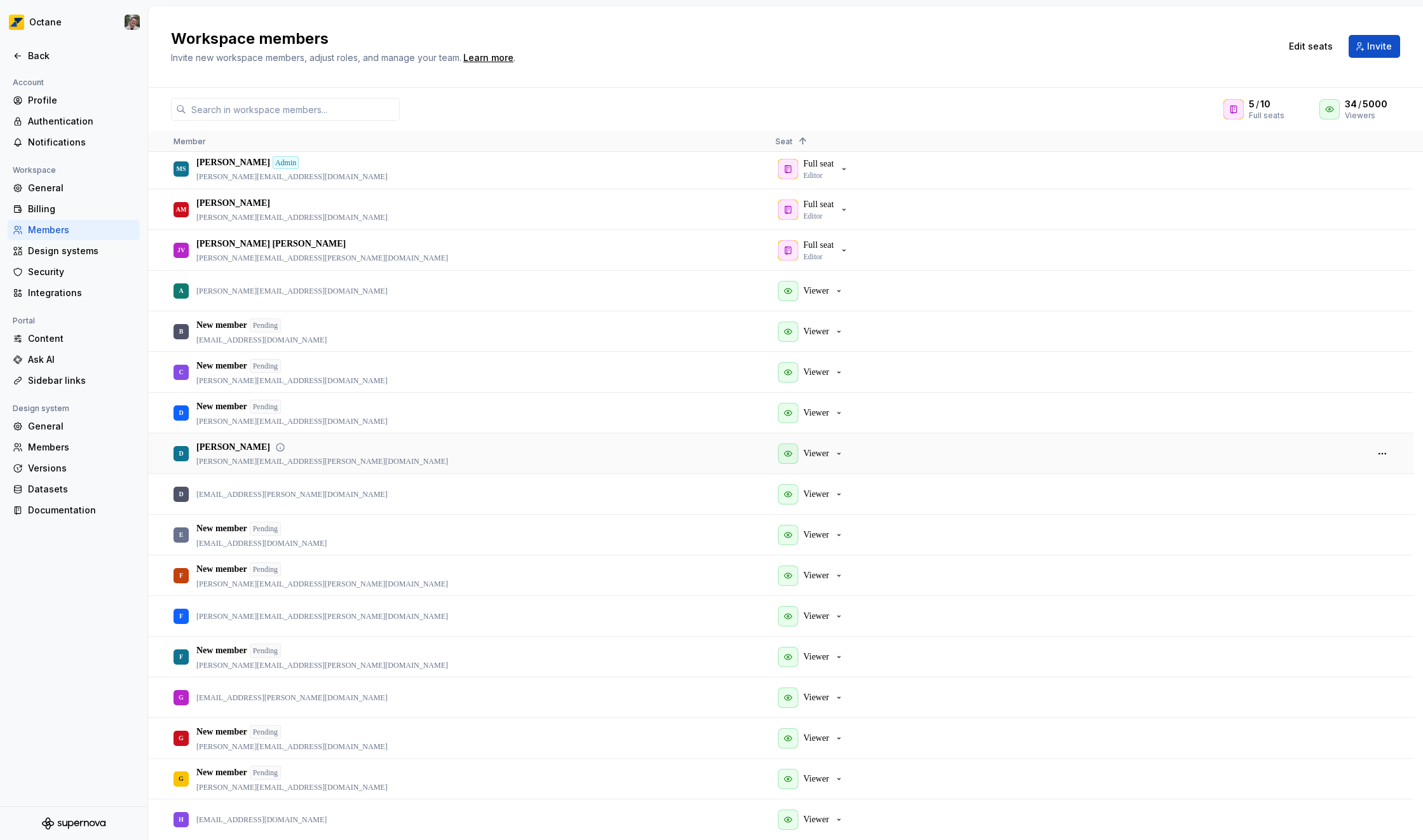
click at [527, 439] on div "D Daniel [EMAIL_ADDRESS][PERSON_NAME][DOMAIN_NAME]" at bounding box center [464, 453] width 582 height 39
